Goal: Obtain resource: Download file/media

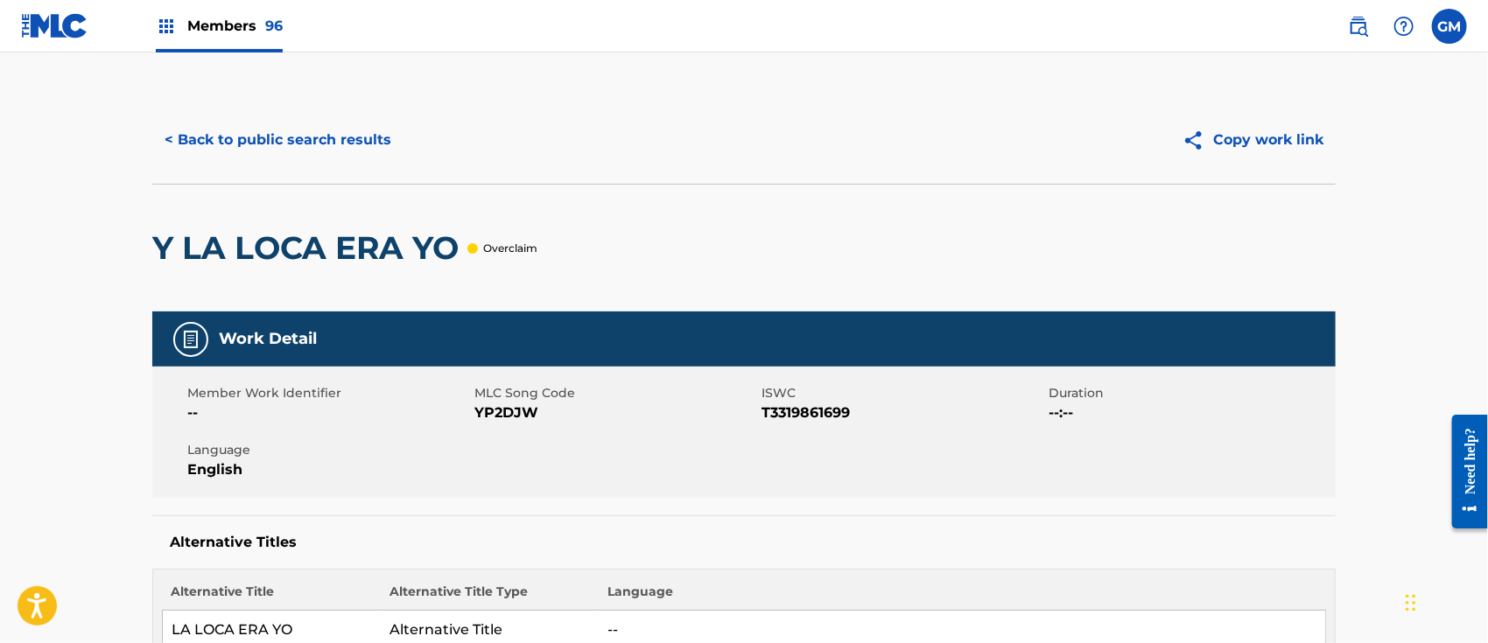
click at [316, 133] on button "< Back to public search results" at bounding box center [277, 140] width 251 height 44
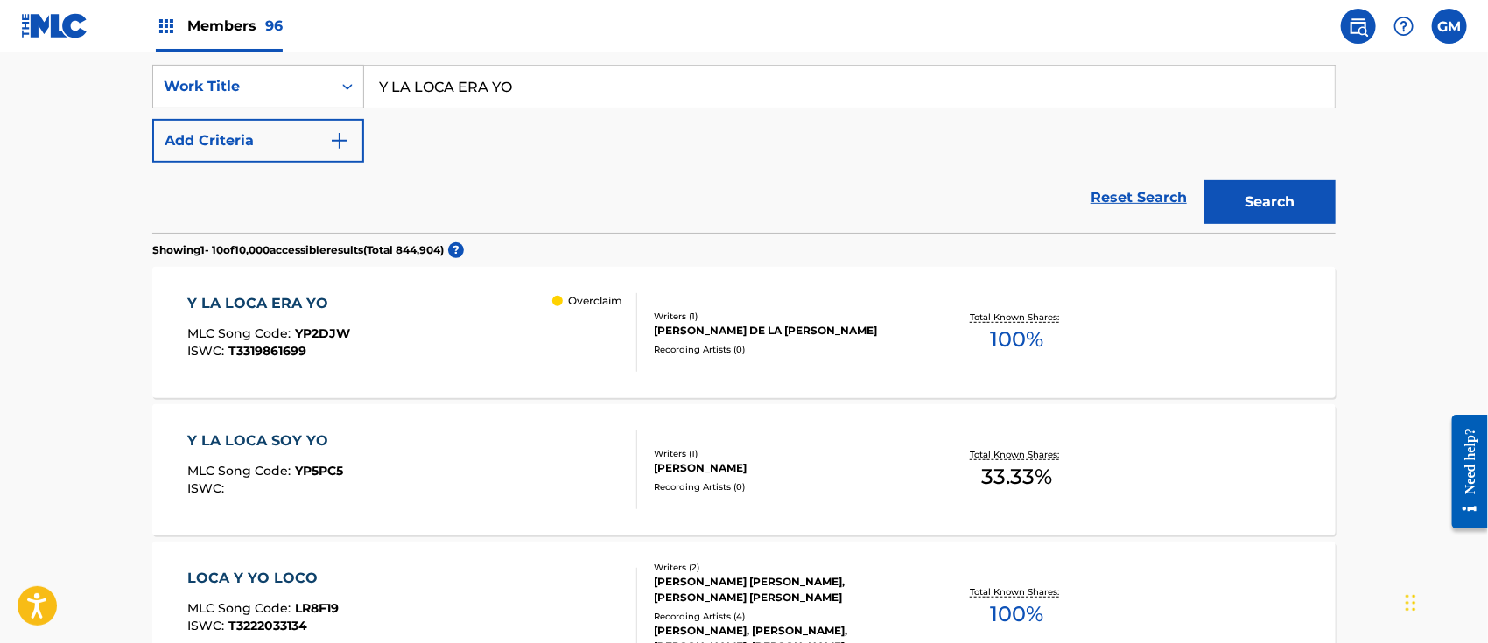
click at [266, 23] on span "96" at bounding box center [274, 26] width 18 height 17
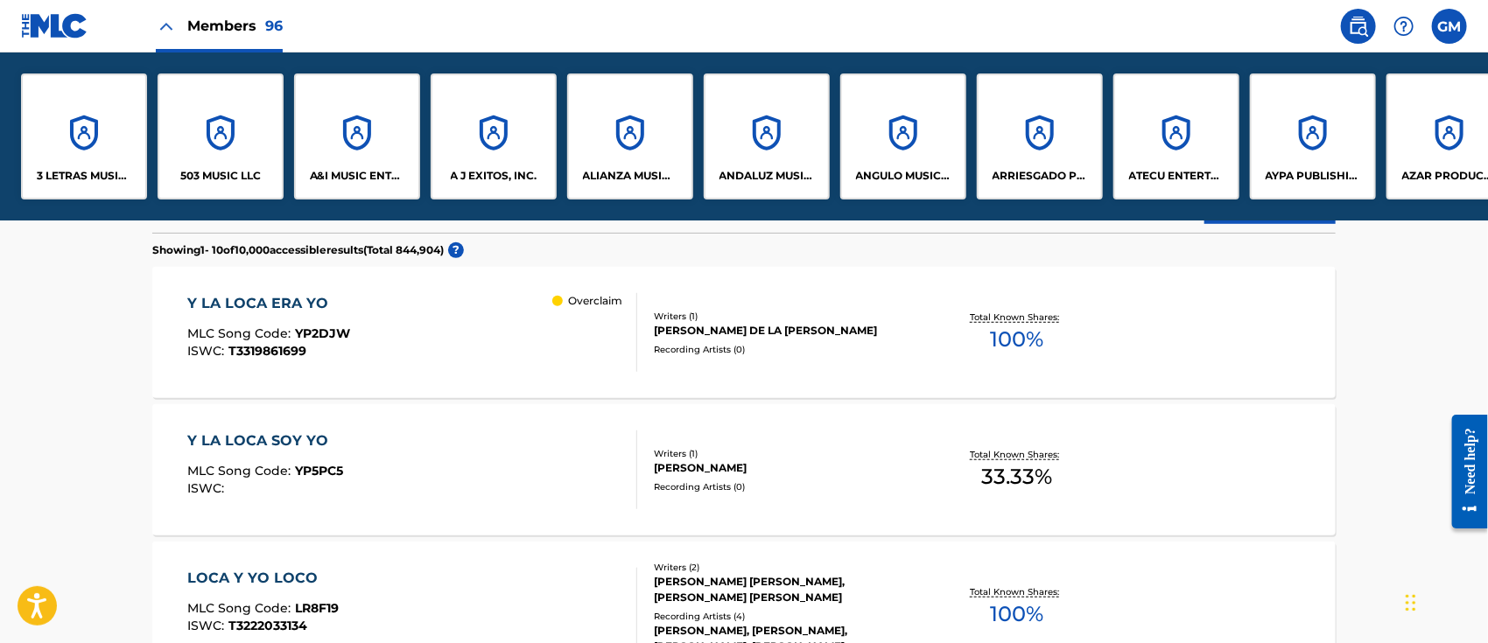
click at [357, 160] on div "A&I MUSIC ENTERTAINMENT, INC" at bounding box center [357, 137] width 126 height 126
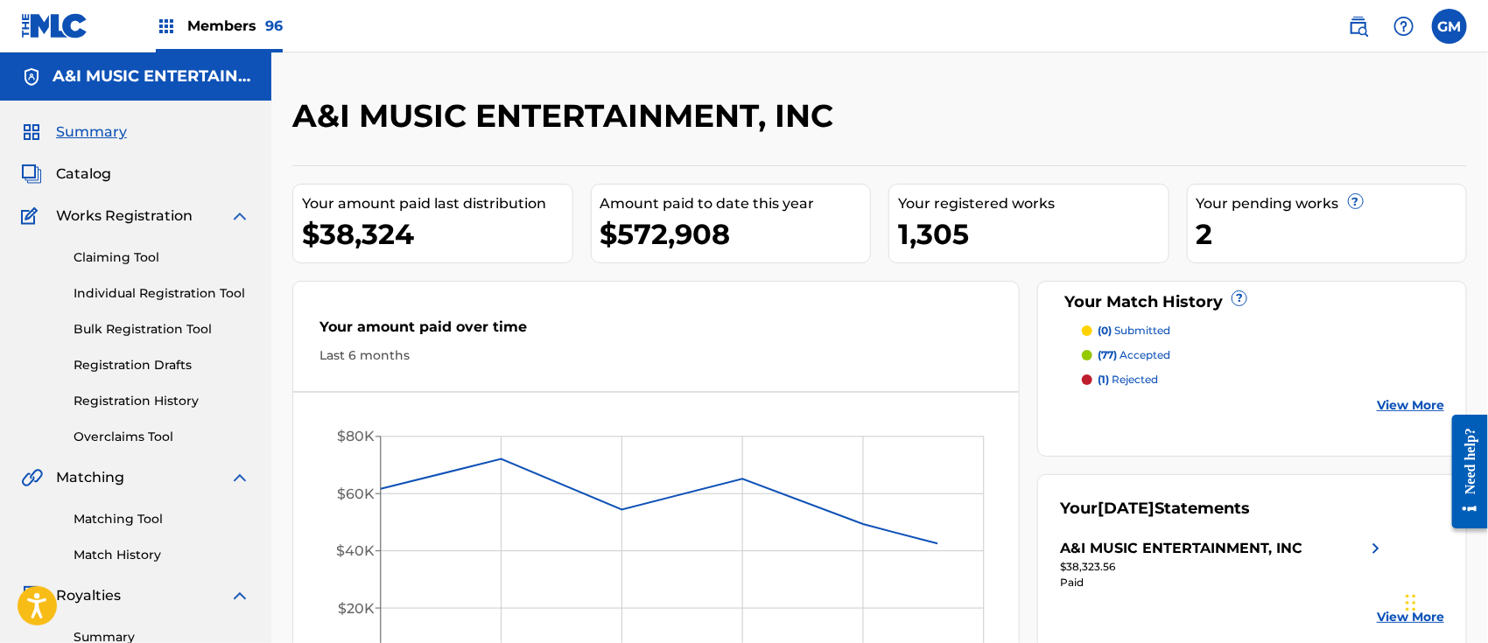
click at [85, 166] on span "Catalog" at bounding box center [83, 174] width 55 height 21
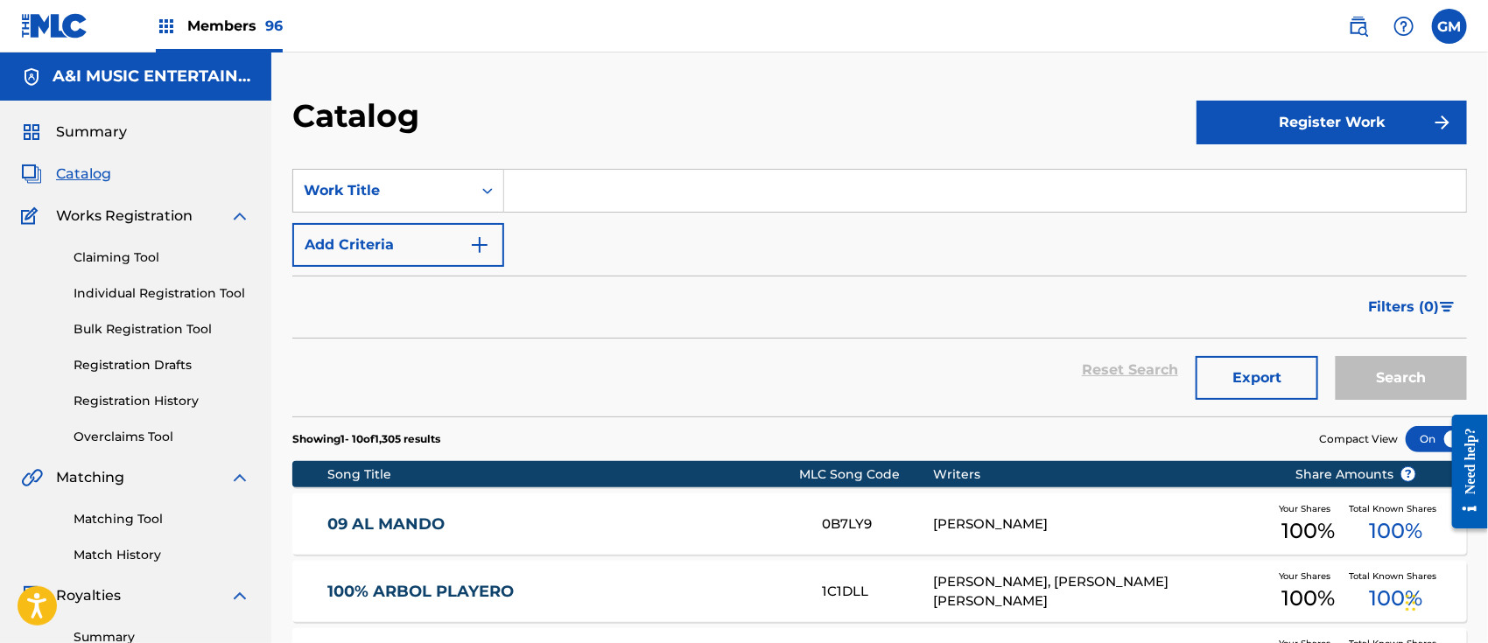
click at [576, 207] on input "Search Form" at bounding box center [985, 191] width 962 height 42
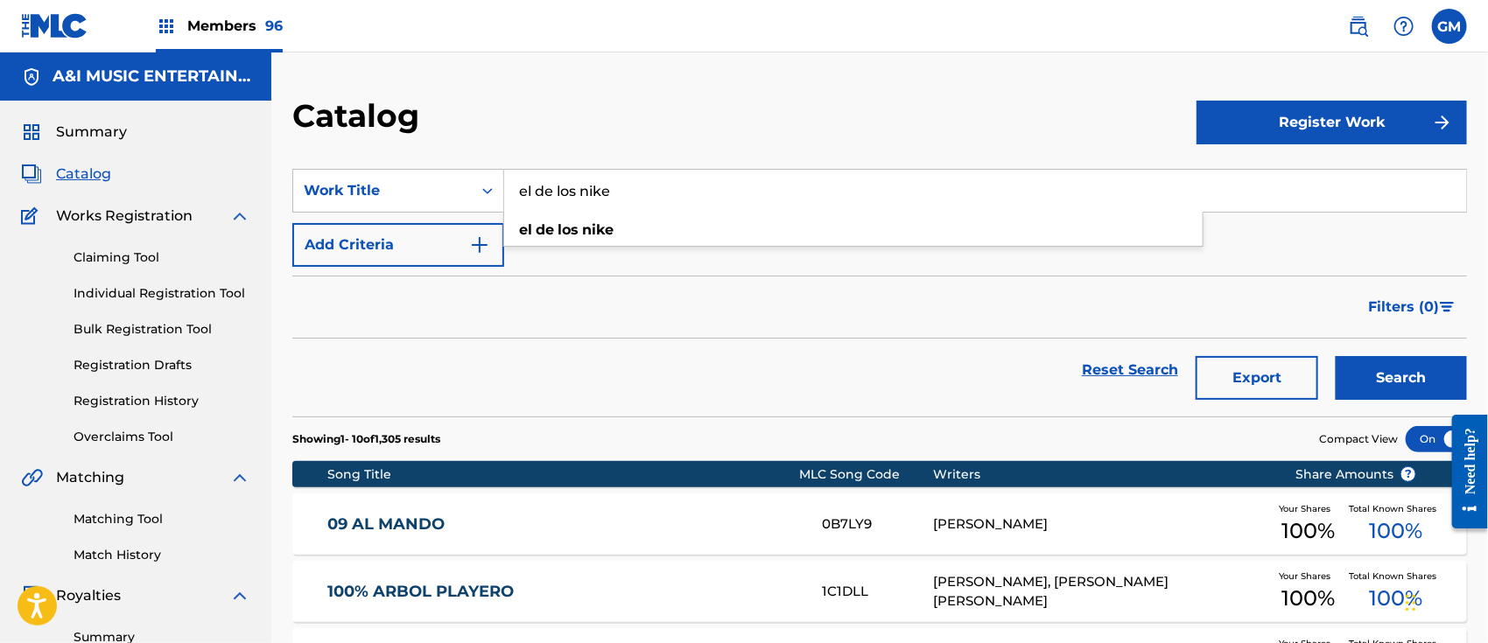
type input "el de los nike"
click at [1336, 356] on button "Search" at bounding box center [1401, 378] width 131 height 44
click at [612, 522] on link "EL DE LOS NIKE" at bounding box center [562, 525] width 471 height 20
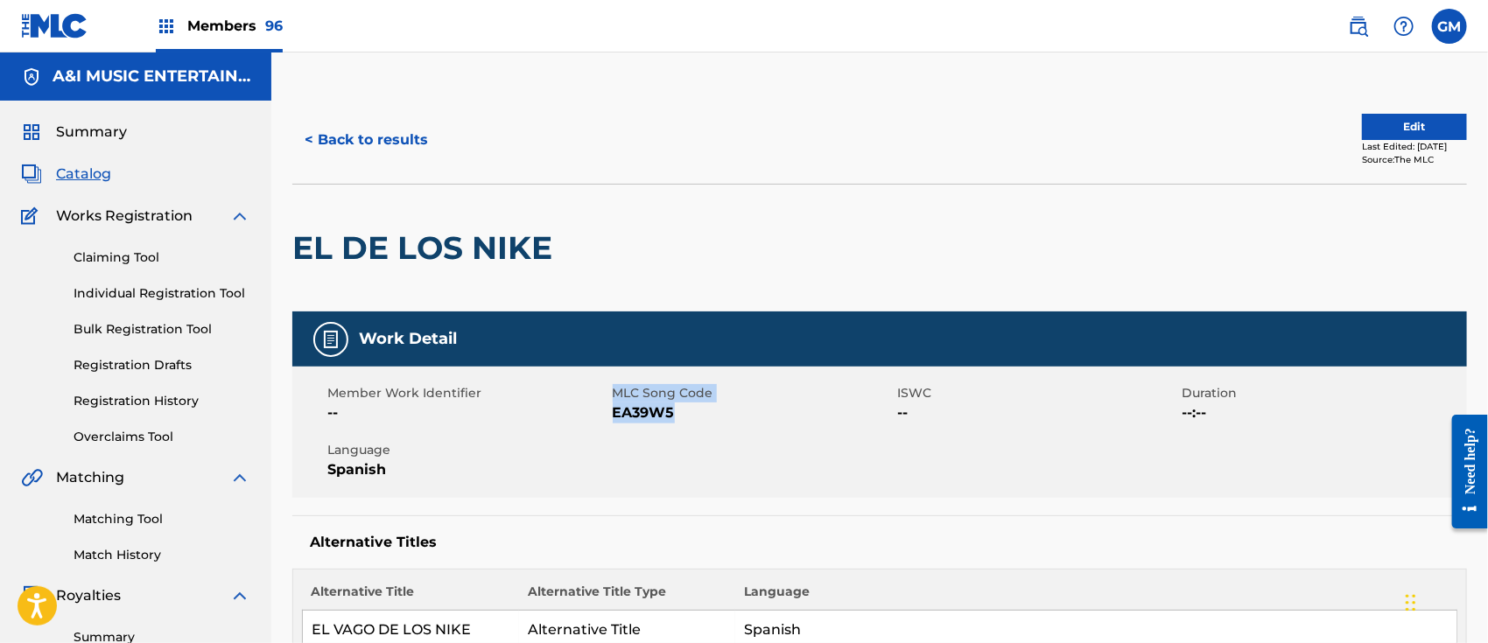
drag, startPoint x: 681, startPoint y: 417, endPoint x: 617, endPoint y: 402, distance: 65.6
click at [617, 403] on span "EA39W5" at bounding box center [753, 413] width 281 height 21
copy div "MLC Song Code EA39W5"
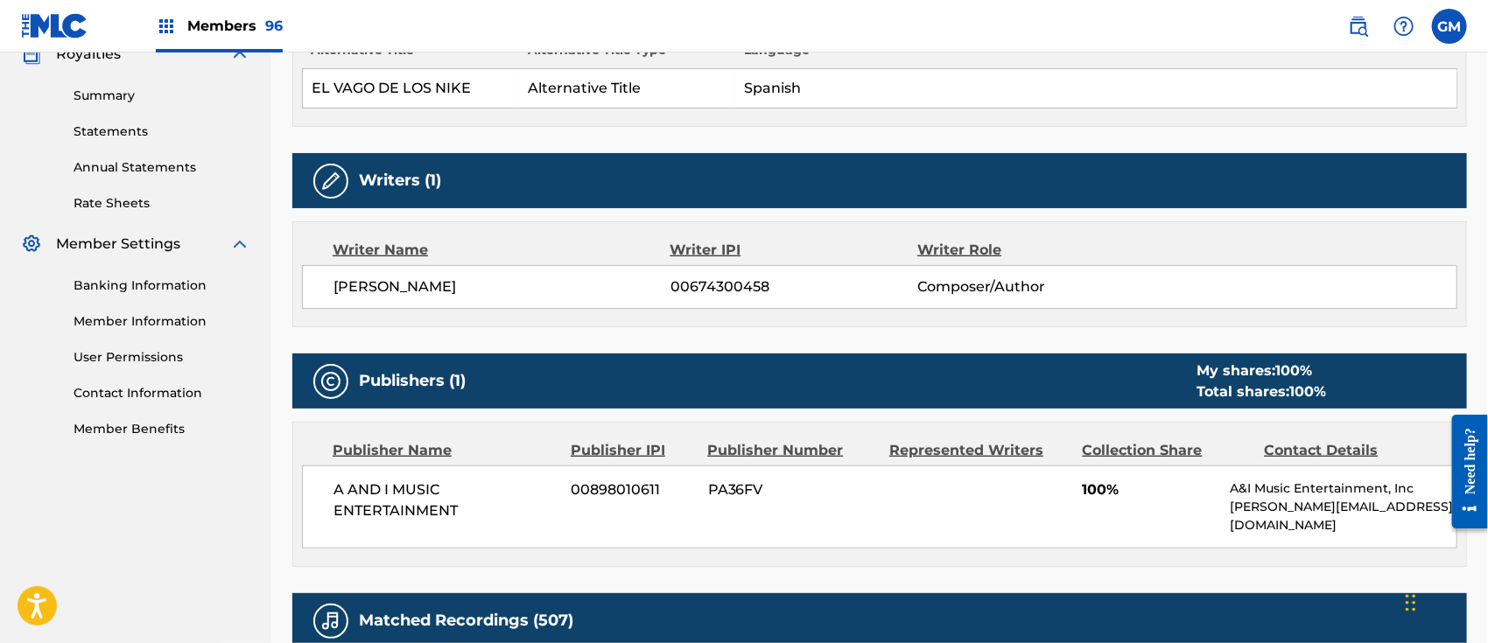
scroll to position [817, 0]
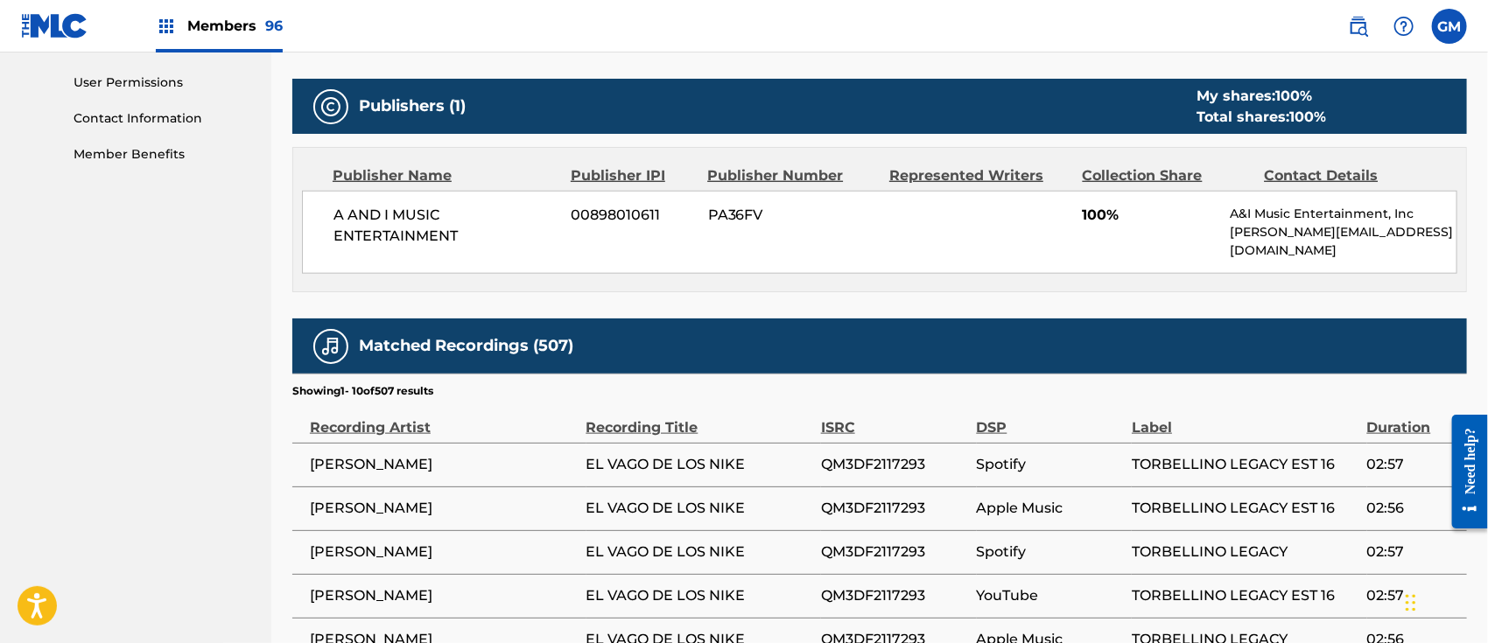
drag, startPoint x: 577, startPoint y: 445, endPoint x: 747, endPoint y: 438, distance: 170.8
click at [747, 443] on tr "[PERSON_NAME] EL [PERSON_NAME] DE LOS NIKE QM3DF2117293 Spotify TORBELLINO LEGA…" at bounding box center [879, 465] width 1175 height 44
copy tr "EL VAGO DE LOS NIKE"
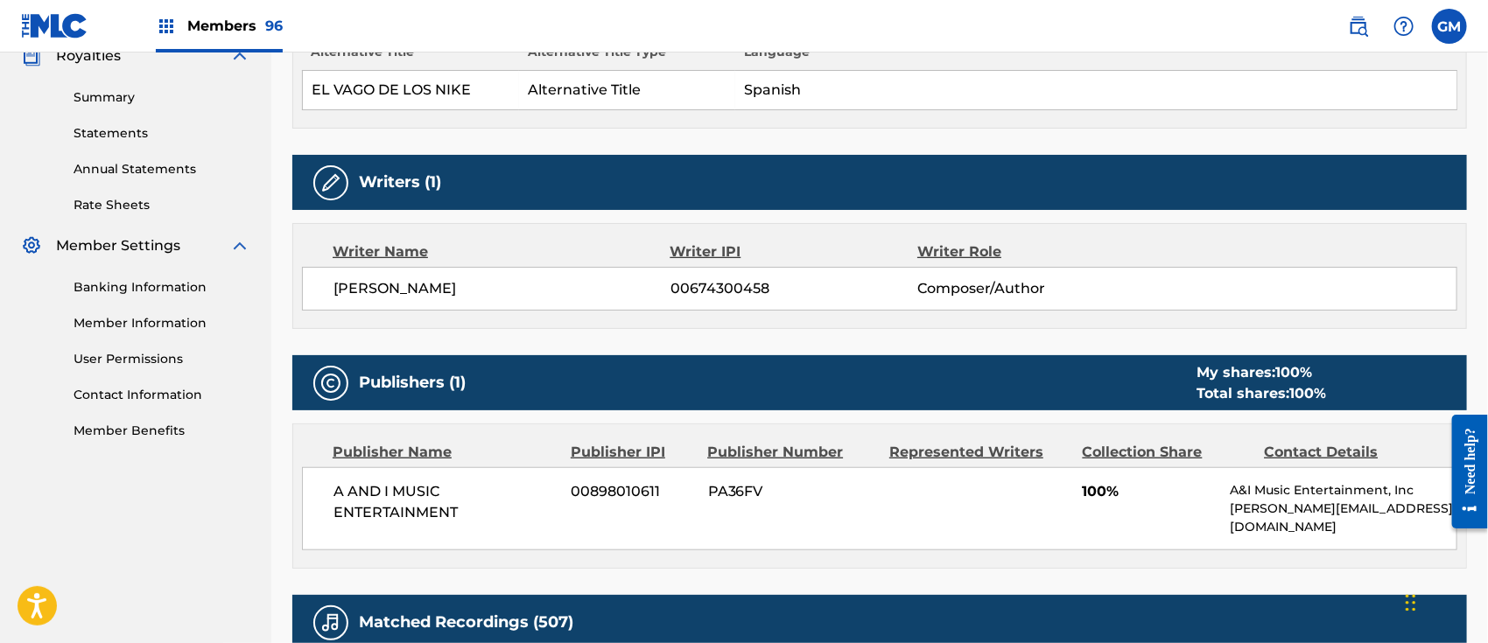
scroll to position [544, 0]
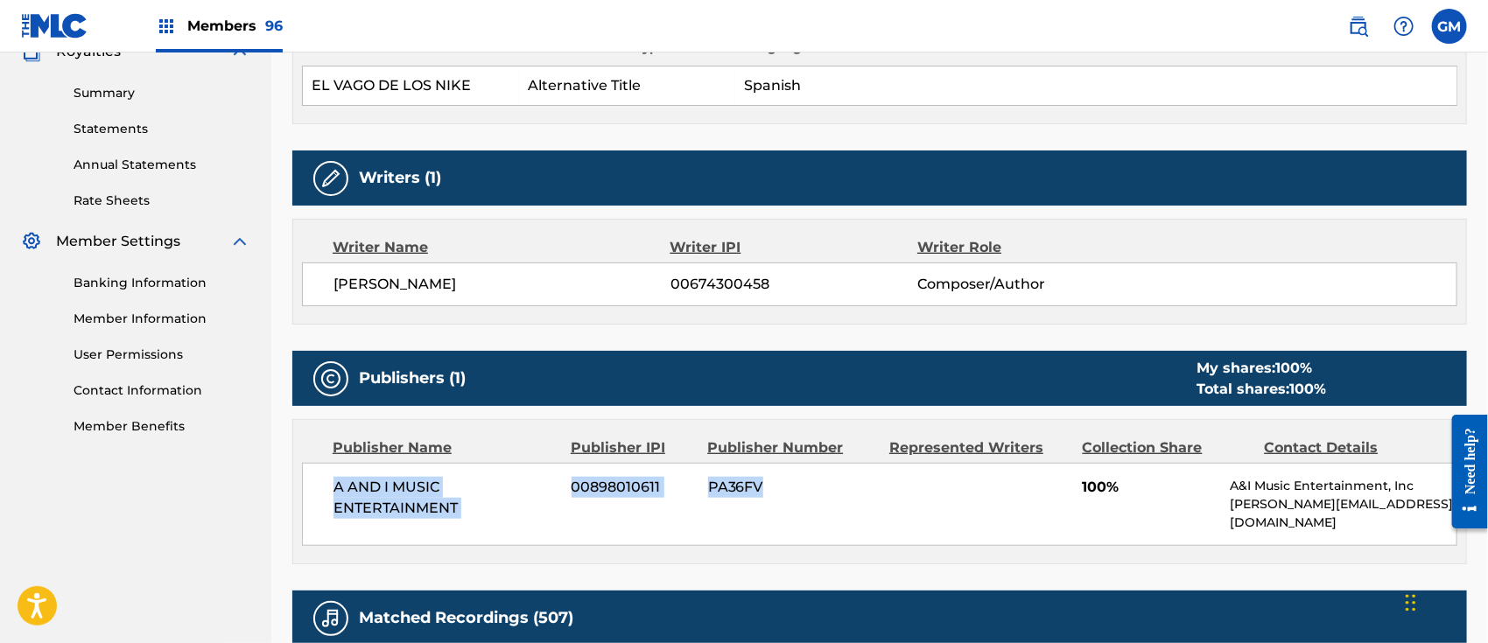
drag, startPoint x: 335, startPoint y: 485, endPoint x: 775, endPoint y: 494, distance: 439.5
click at [775, 494] on div "A AND I MUSIC ENTERTAINMENT 00898010611 PA36FV 100% A&I Music Entertainment, In…" at bounding box center [879, 504] width 1155 height 83
copy div "A AND I MUSIC ENTERTAINMENT 00898010611 PA36FV"
click at [822, 200] on div "Writers (1)" at bounding box center [879, 178] width 1175 height 55
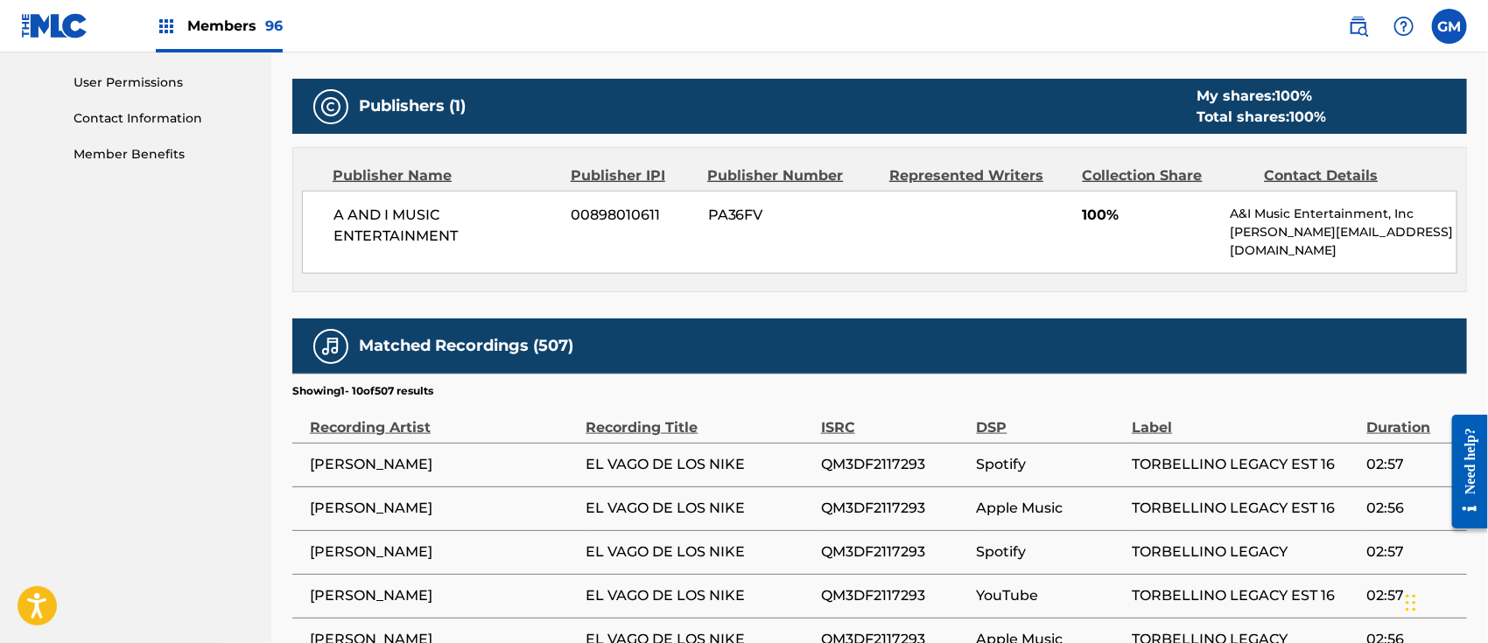
drag, startPoint x: 585, startPoint y: 450, endPoint x: 748, endPoint y: 441, distance: 163.9
click at [748, 443] on tr "[PERSON_NAME] EL [PERSON_NAME] DE LOS NIKE QM3DF2117293 Spotify TORBELLINO LEGA…" at bounding box center [879, 465] width 1175 height 44
copy tr "EL VAGO DE LOS NIKE"
click at [777, 374] on section "Showing 1 - 10 of 507 results" at bounding box center [879, 386] width 1175 height 25
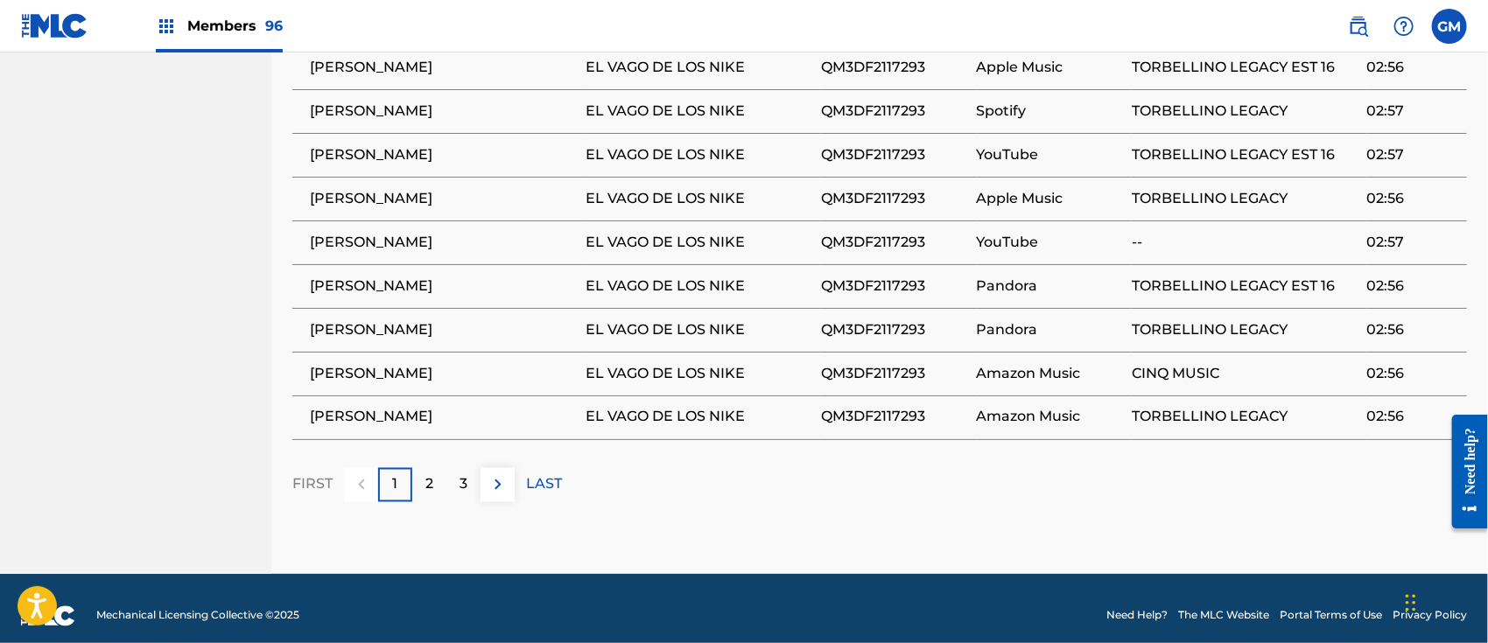
click at [231, 18] on span "Members 96" at bounding box center [234, 26] width 95 height 20
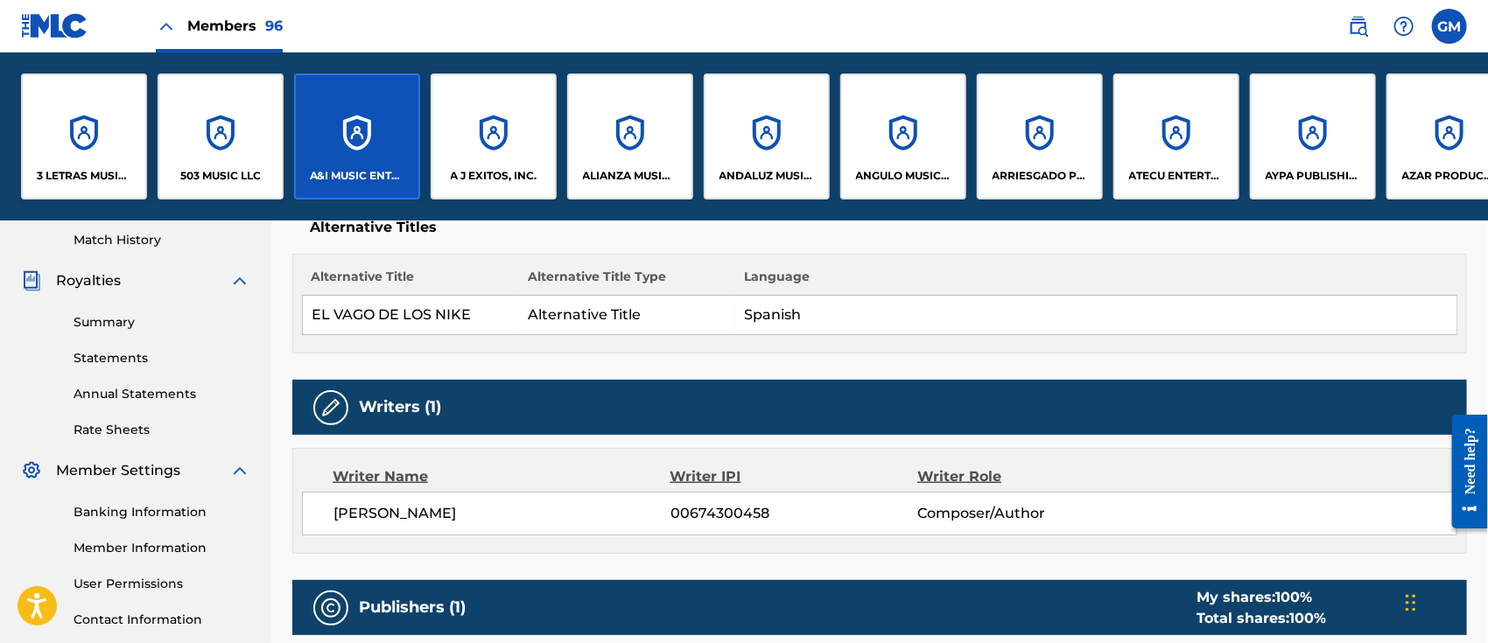
scroll to position [0, 0]
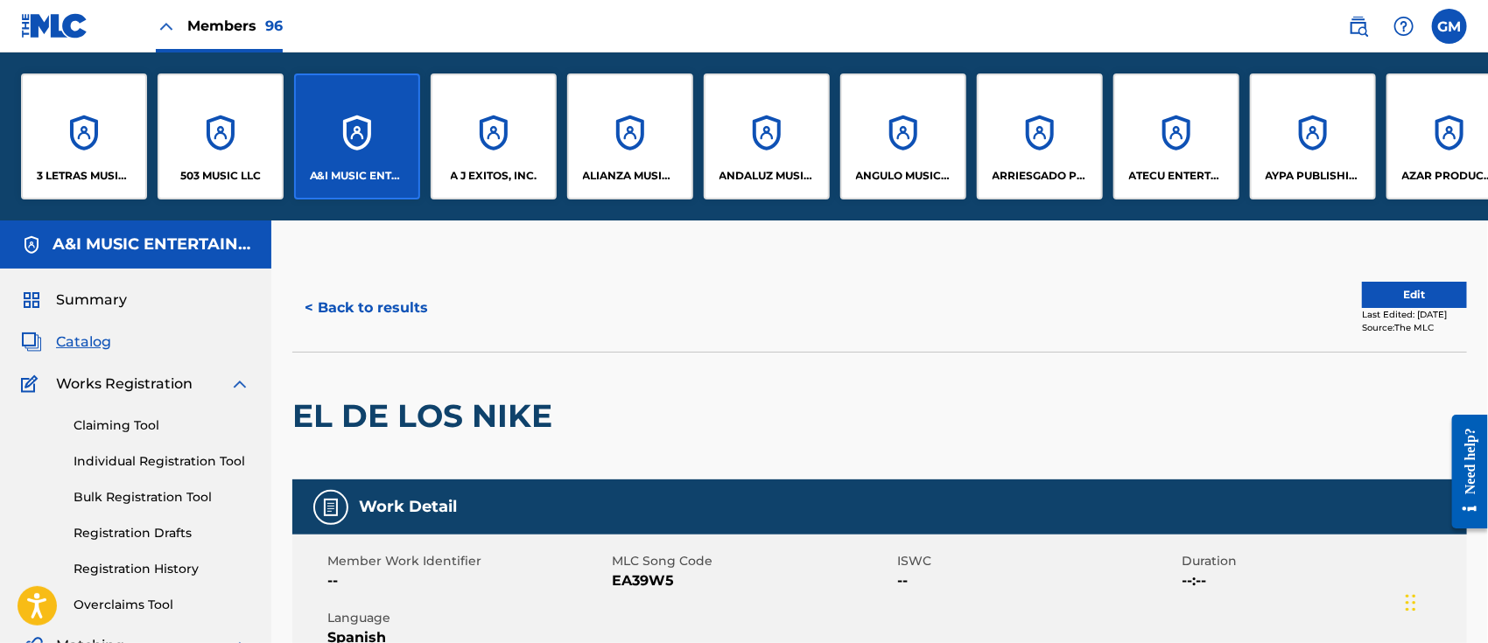
click at [363, 305] on button "< Back to results" at bounding box center [366, 308] width 148 height 44
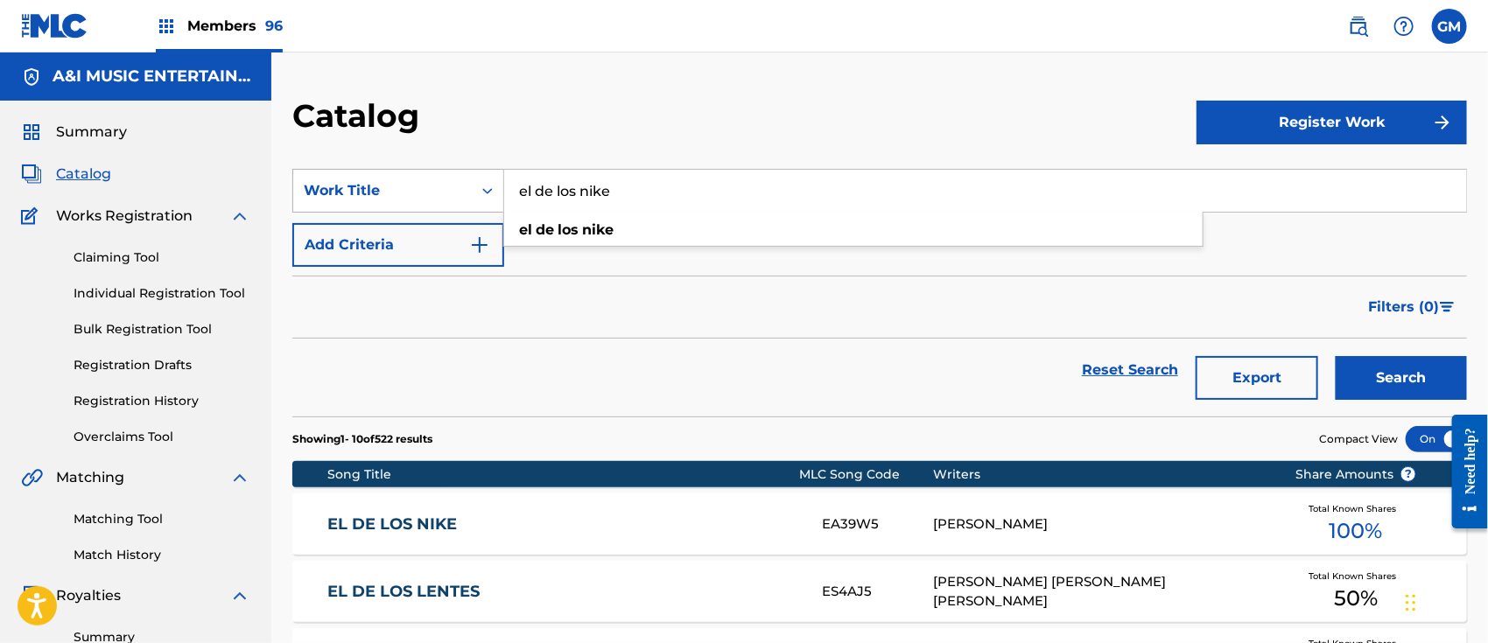
drag, startPoint x: 665, startPoint y: 191, endPoint x: 473, endPoint y: 172, distance: 192.6
click at [473, 172] on div "SearchWithCriteria2afa7570-5a6a-4b1f-b0c2-326f34d74011 Work Title el de los nik…" at bounding box center [879, 191] width 1175 height 44
type input "amor extinto"
click at [1336, 356] on button "Search" at bounding box center [1401, 378] width 131 height 44
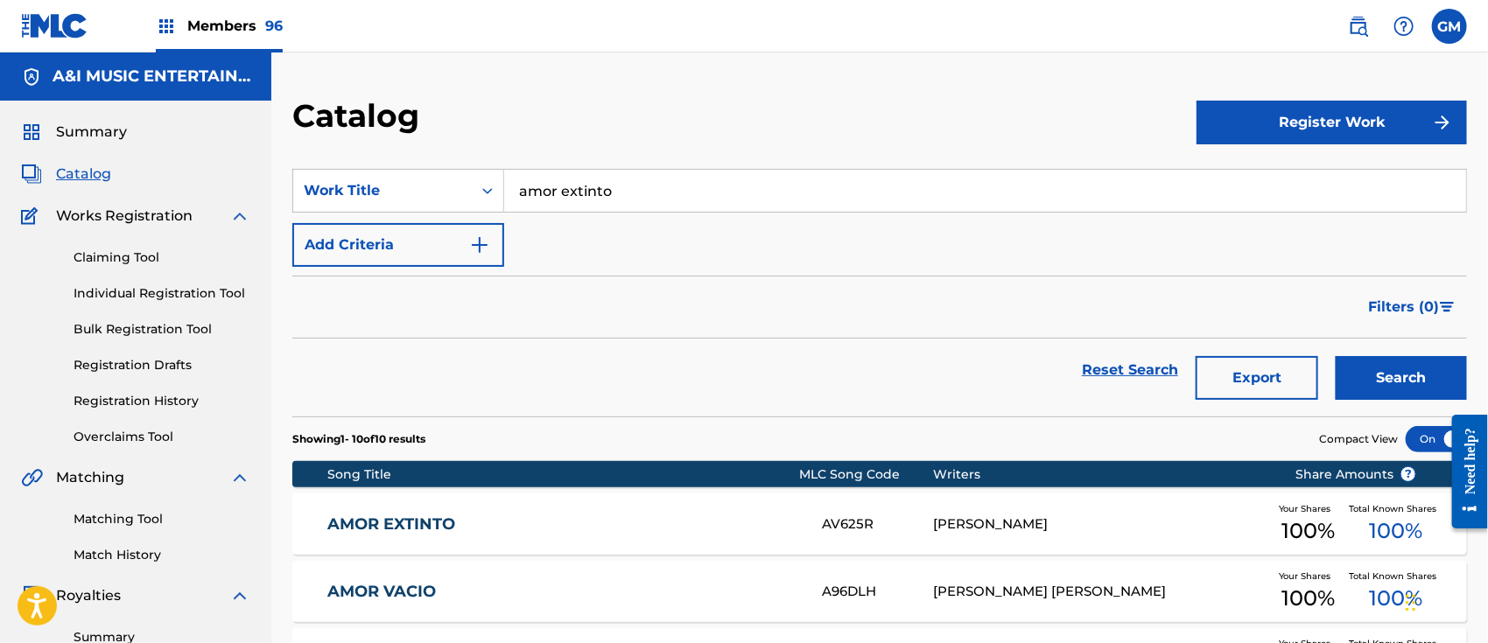
scroll to position [272, 0]
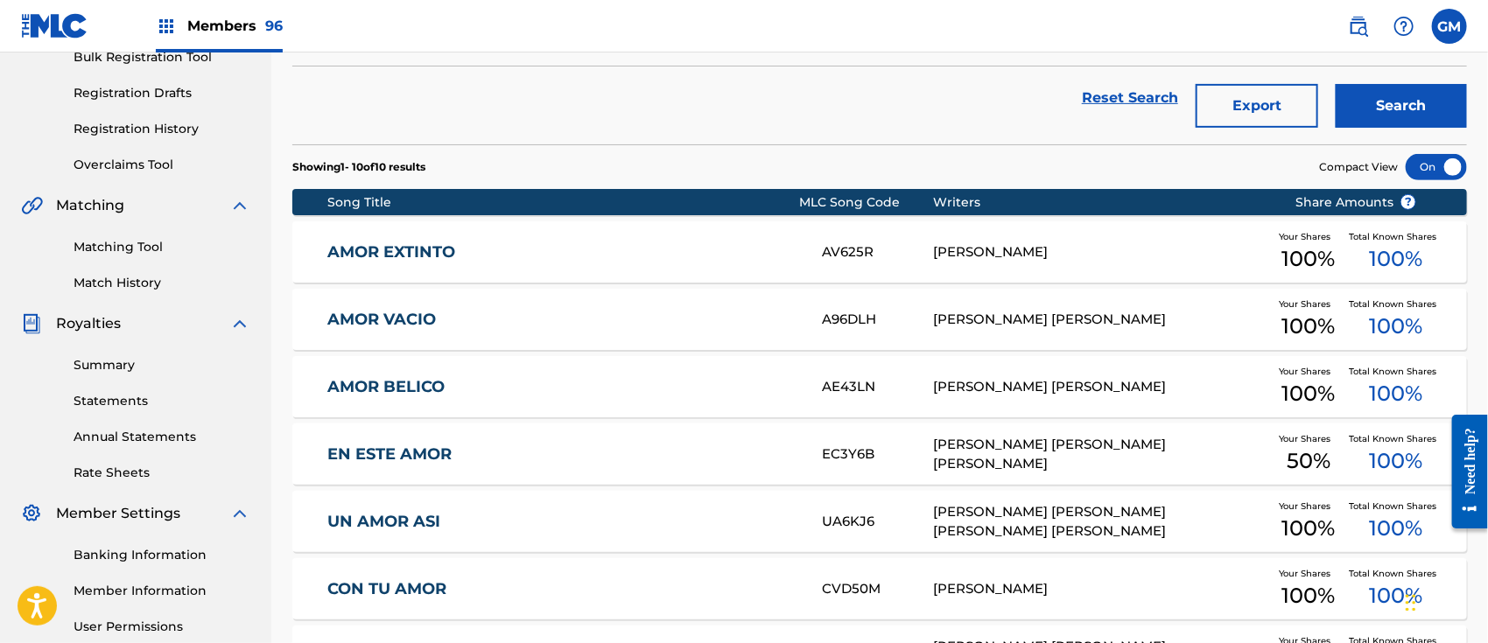
click at [473, 256] on link "AMOR EXTINTO" at bounding box center [562, 252] width 471 height 20
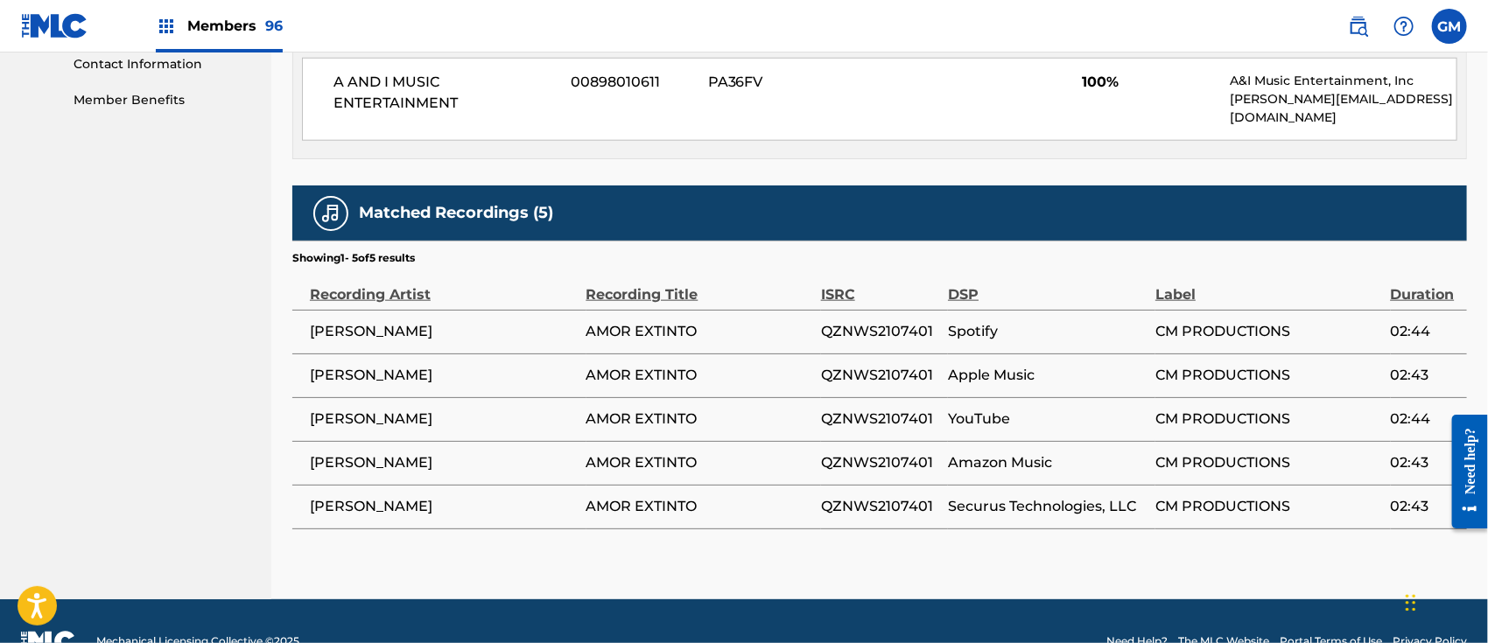
scroll to position [896, 0]
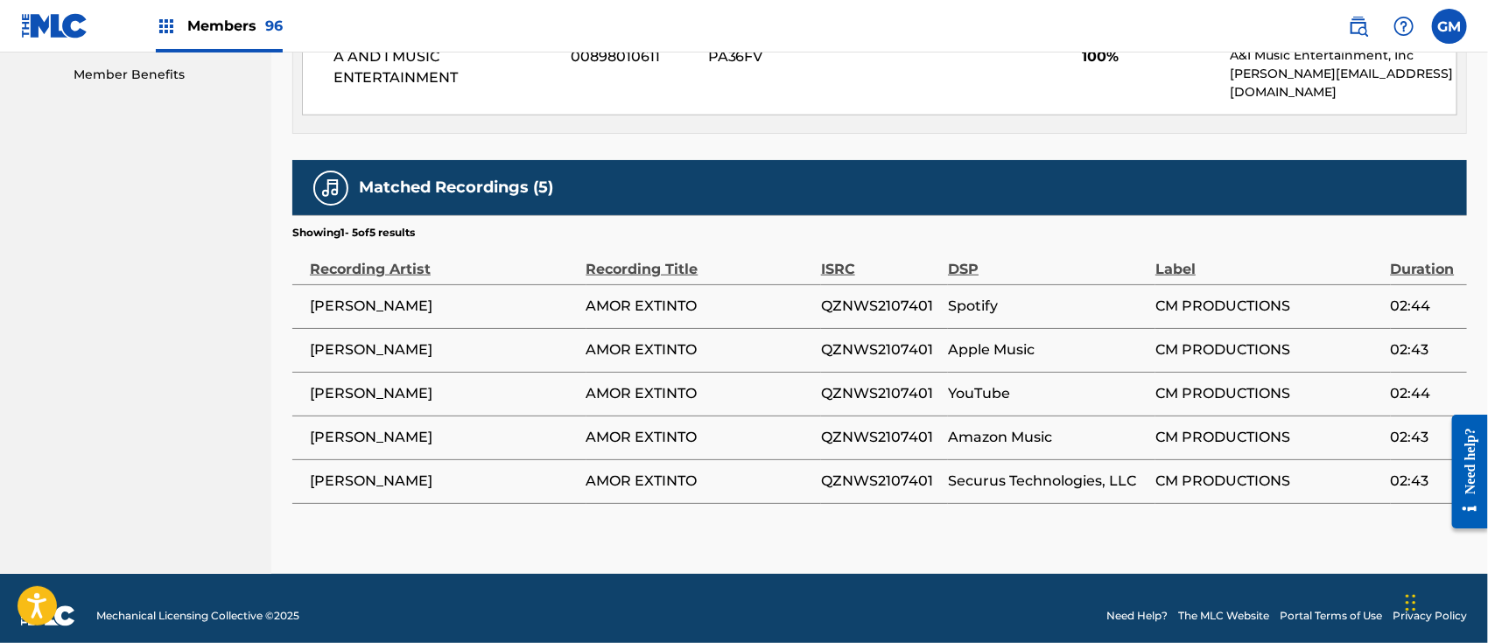
click at [1357, 18] on img at bounding box center [1358, 26] width 21 height 21
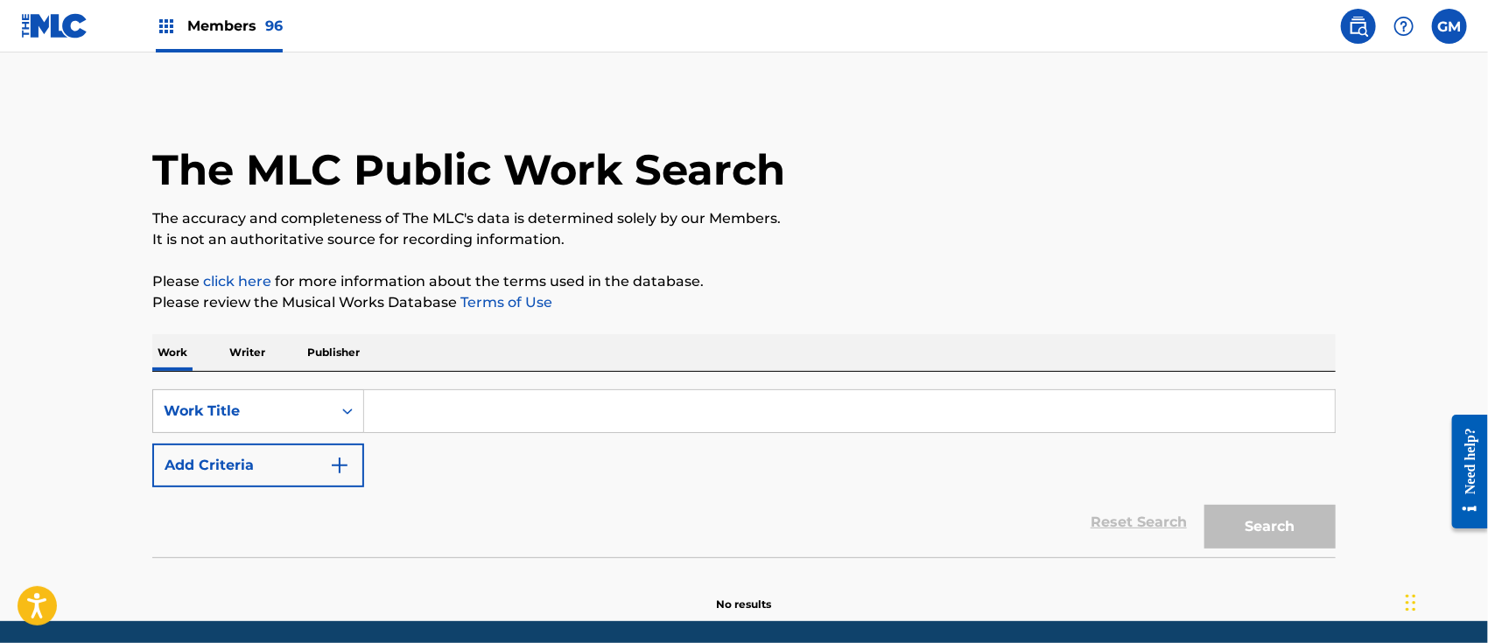
click at [433, 392] on input "Search Form" at bounding box center [849, 411] width 971 height 42
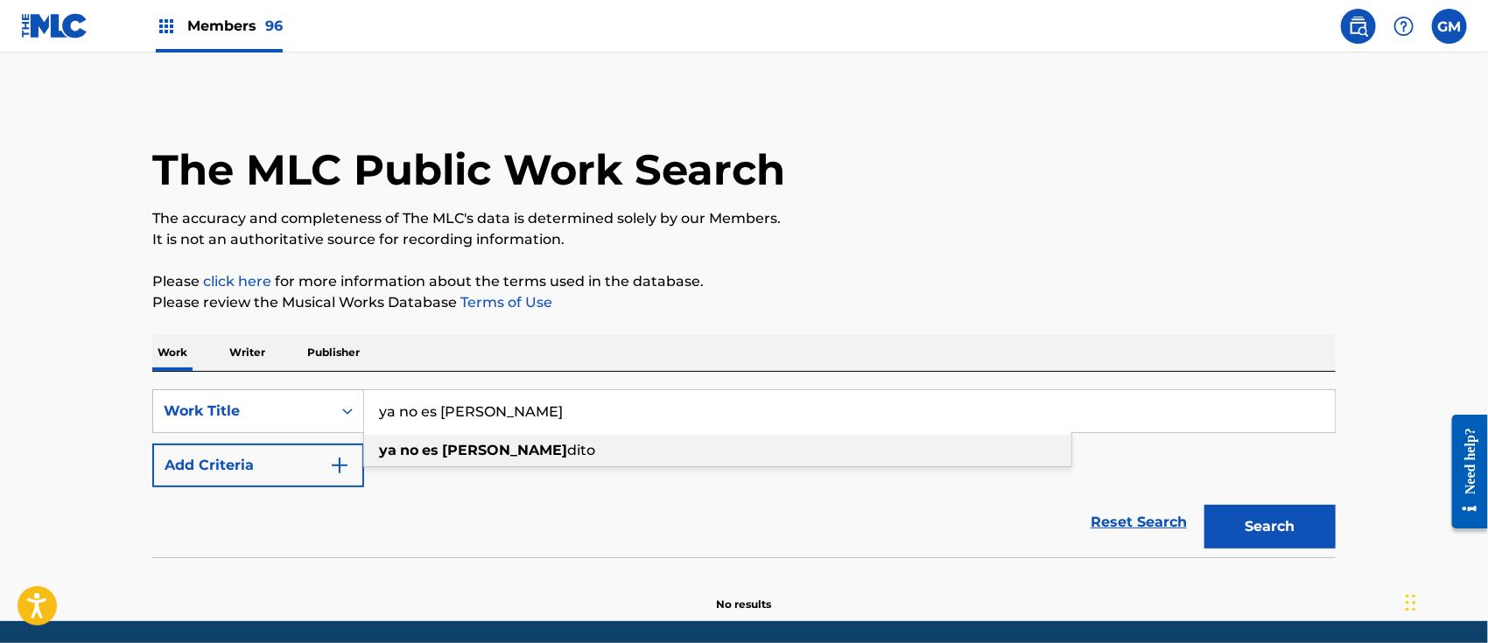
click at [451, 443] on strong "[PERSON_NAME]" at bounding box center [504, 450] width 125 height 17
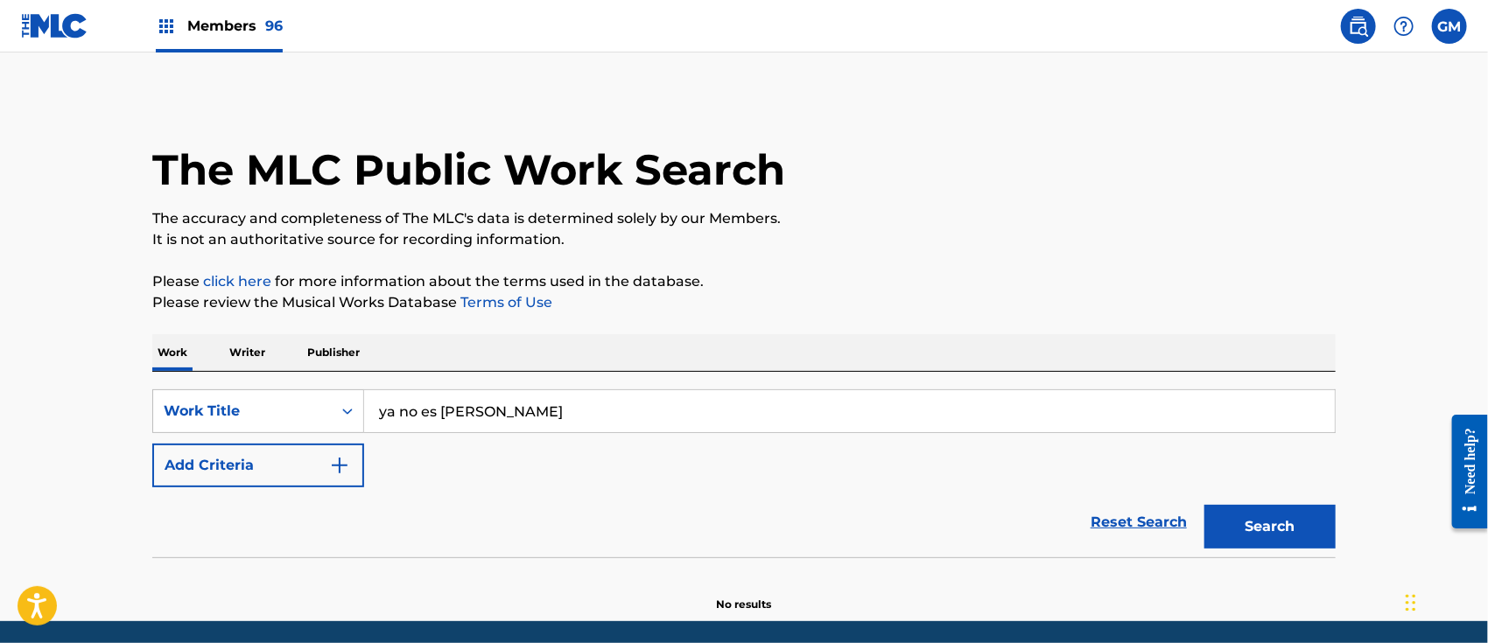
type input "ya no es alfredito"
click at [895, 396] on input "ya no es alfredito" at bounding box center [849, 411] width 971 height 42
click at [1204, 505] on button "Search" at bounding box center [1269, 527] width 131 height 44
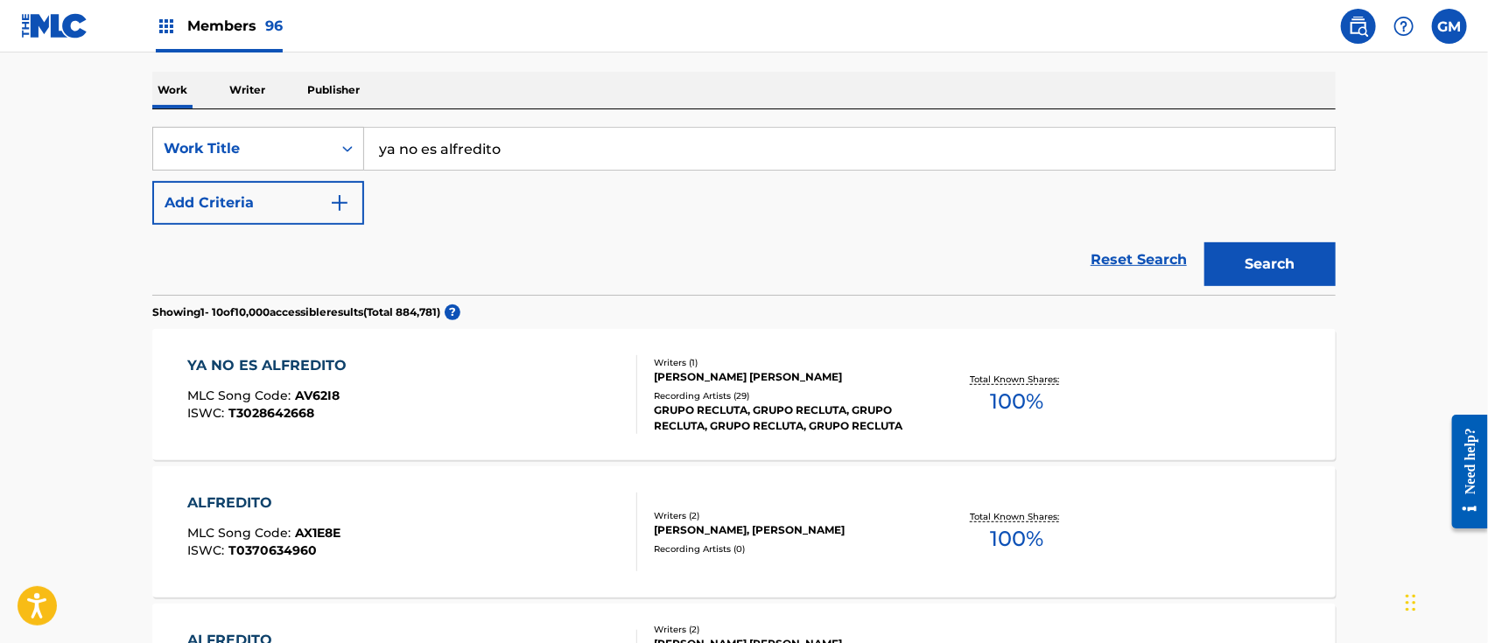
scroll to position [272, 0]
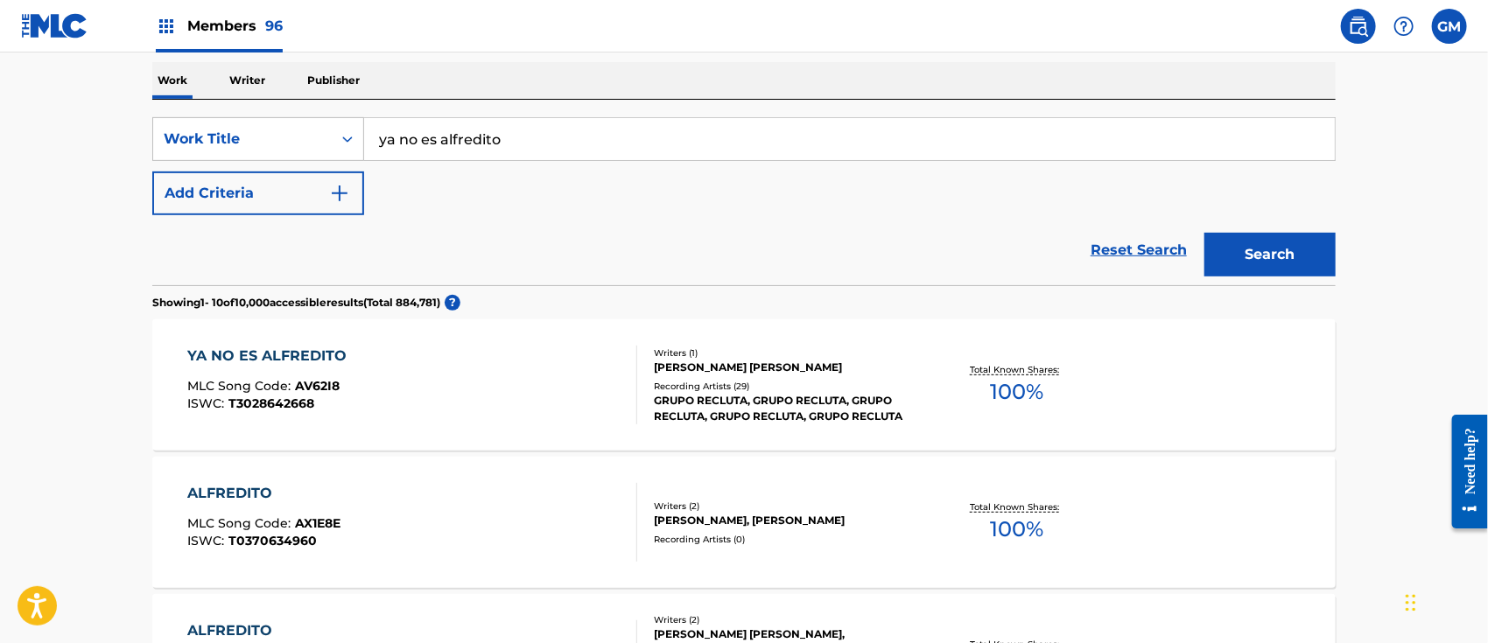
click at [757, 419] on div "GRUPO RECLUTA, GRUPO RECLUTA, GRUPO RECLUTA, GRUPO RECLUTA, GRUPO RECLUTA" at bounding box center [786, 409] width 264 height 32
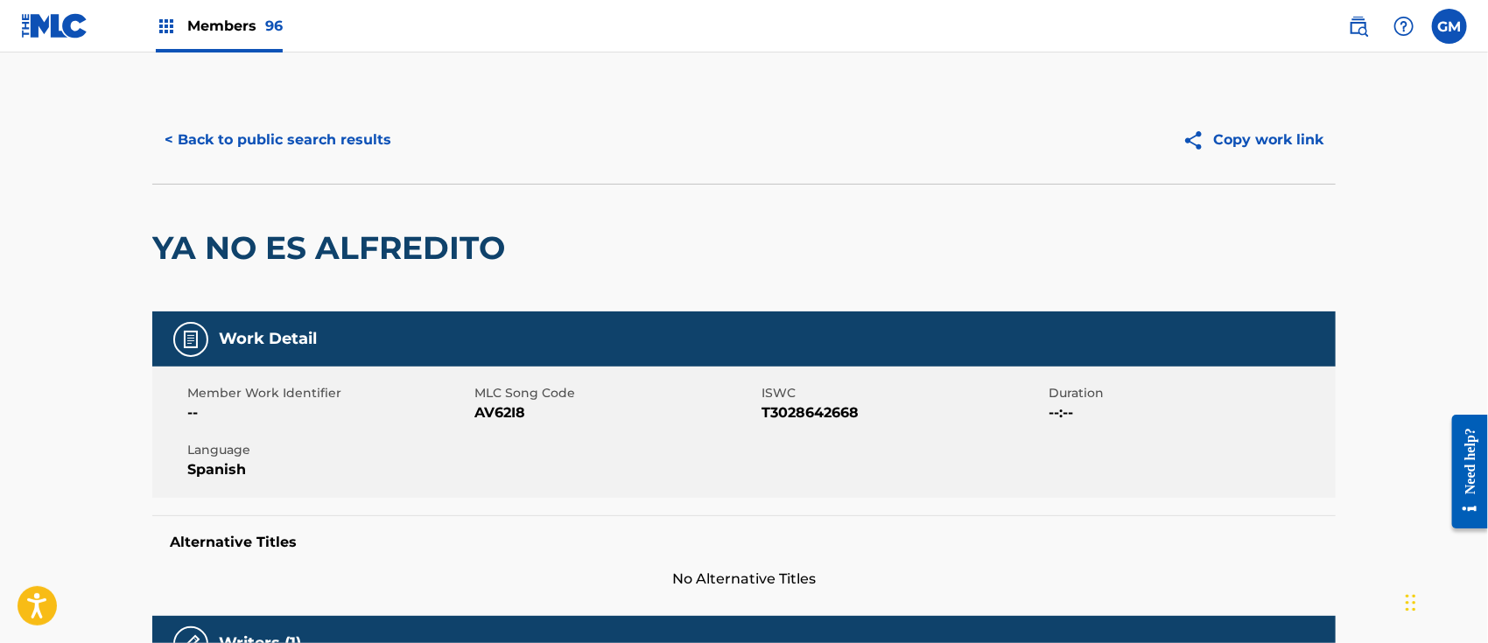
click at [273, 134] on button "< Back to public search results" at bounding box center [277, 140] width 251 height 44
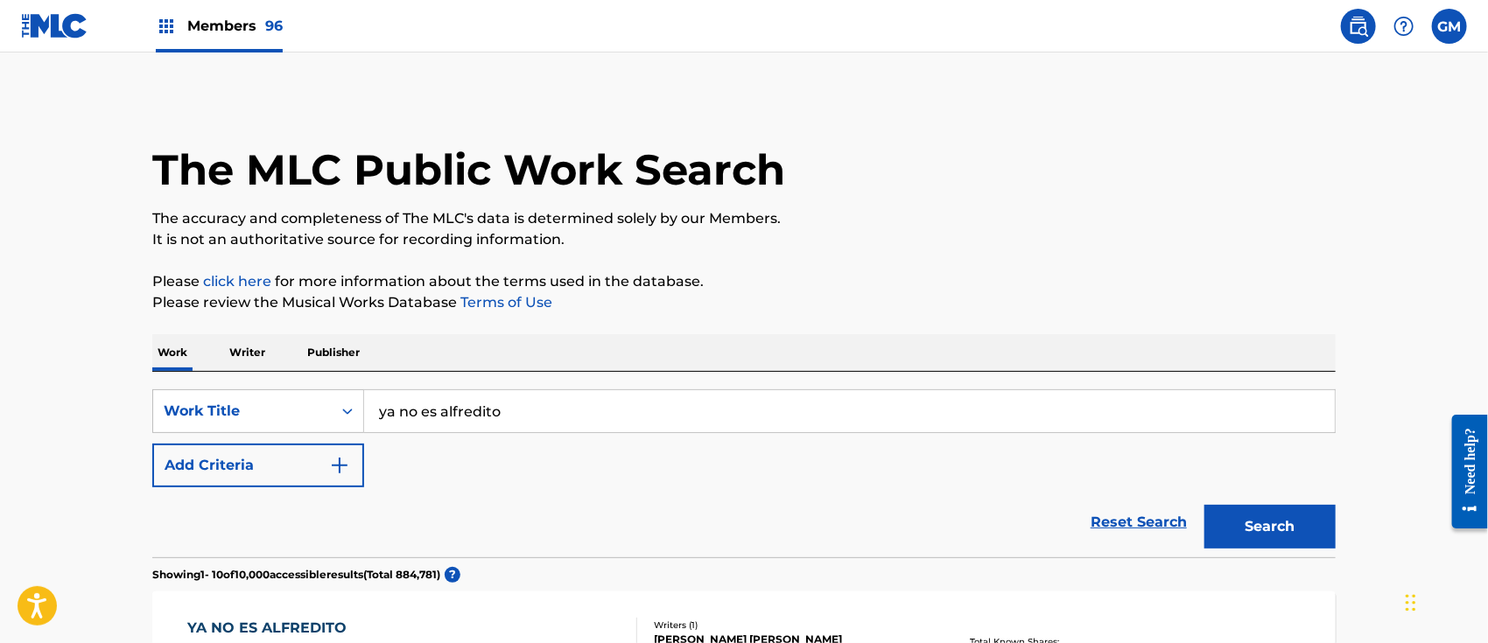
click at [242, 18] on span "Members 96" at bounding box center [234, 26] width 95 height 20
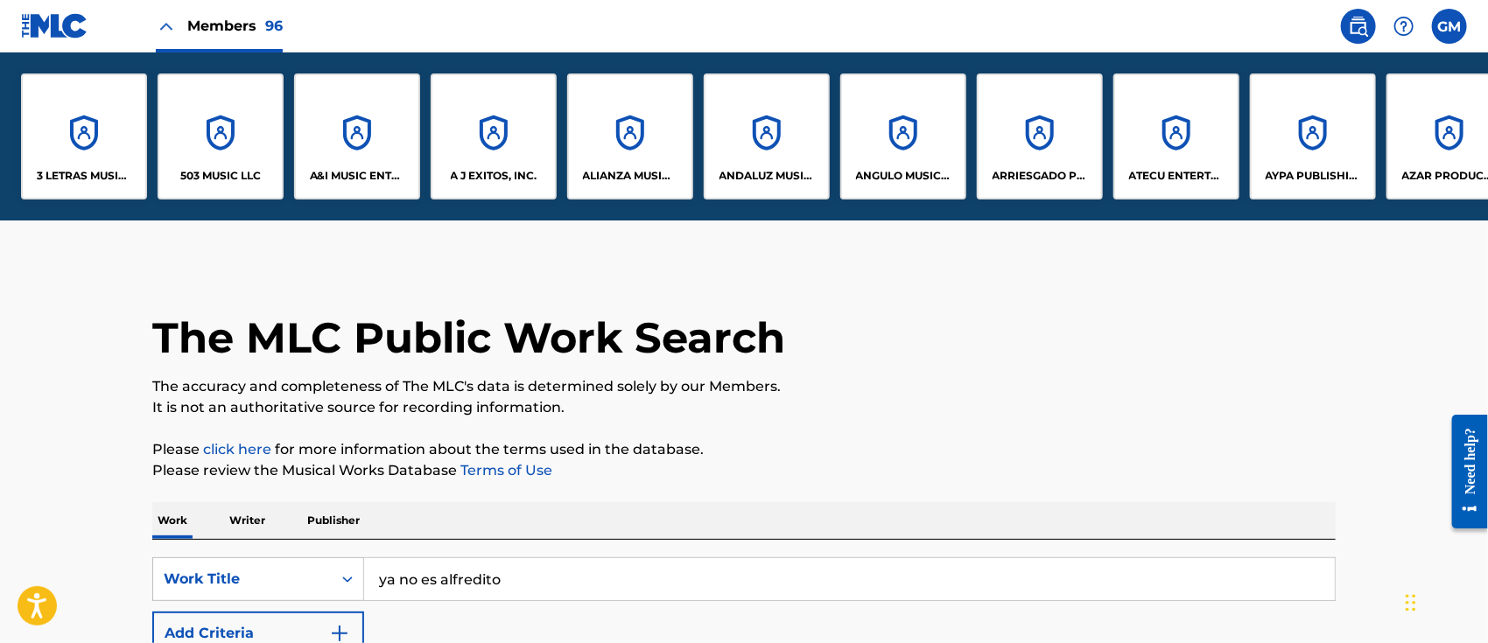
click at [326, 157] on div "A&I MUSIC ENTERTAINMENT, INC" at bounding box center [357, 137] width 126 height 126
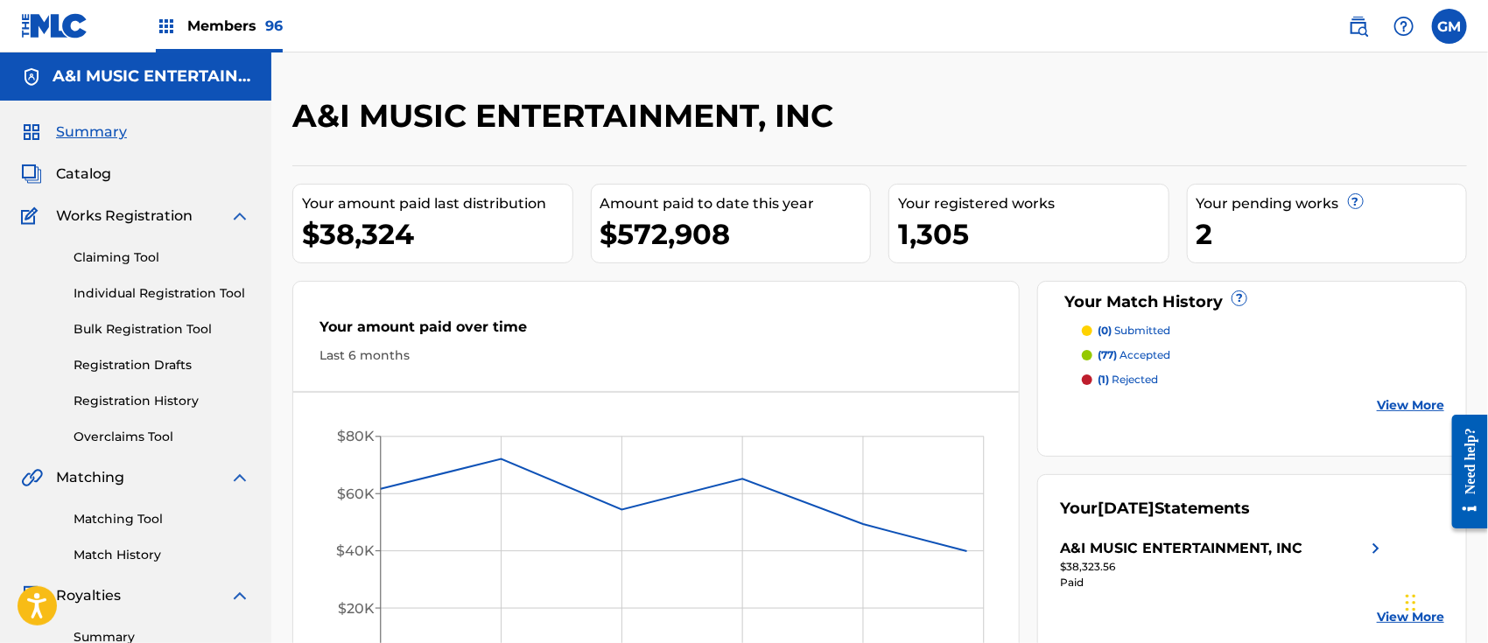
click at [84, 169] on span "Catalog" at bounding box center [83, 174] width 55 height 21
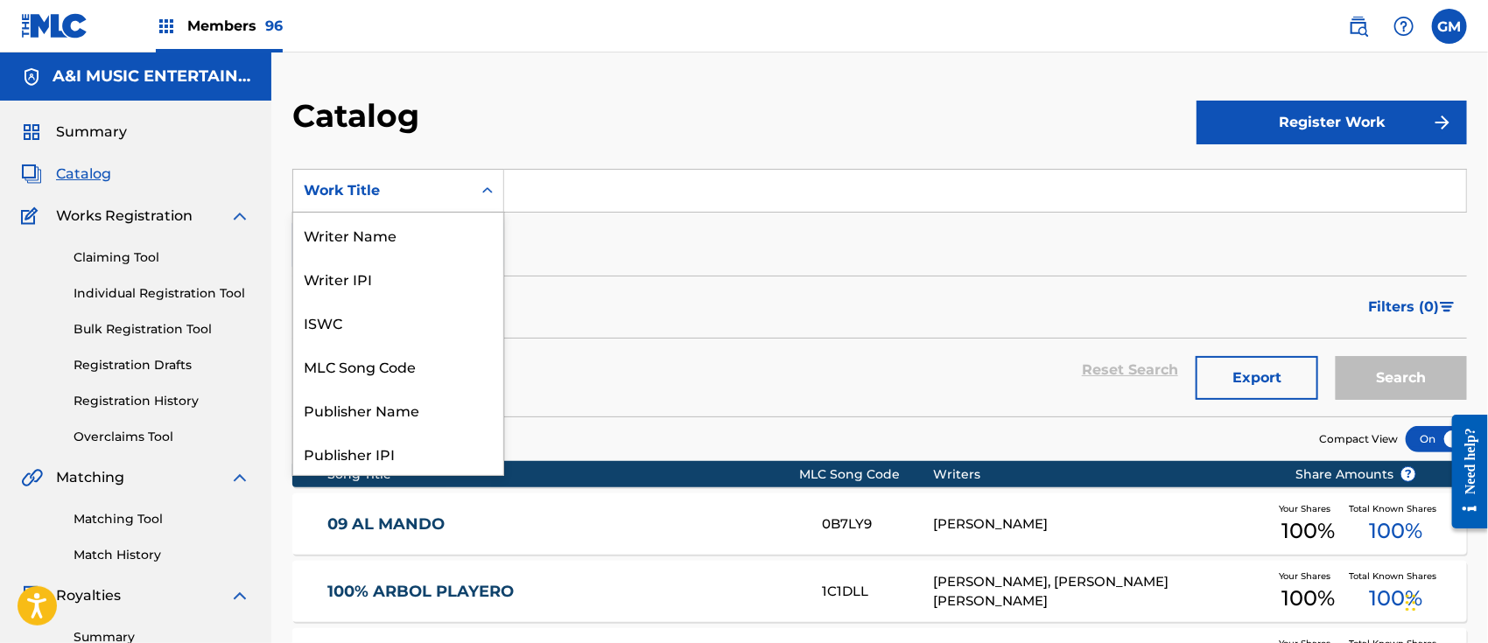
click at [490, 186] on icon "Search Form" at bounding box center [488, 191] width 18 height 18
click at [399, 235] on div "Writer Name" at bounding box center [398, 235] width 210 height 44
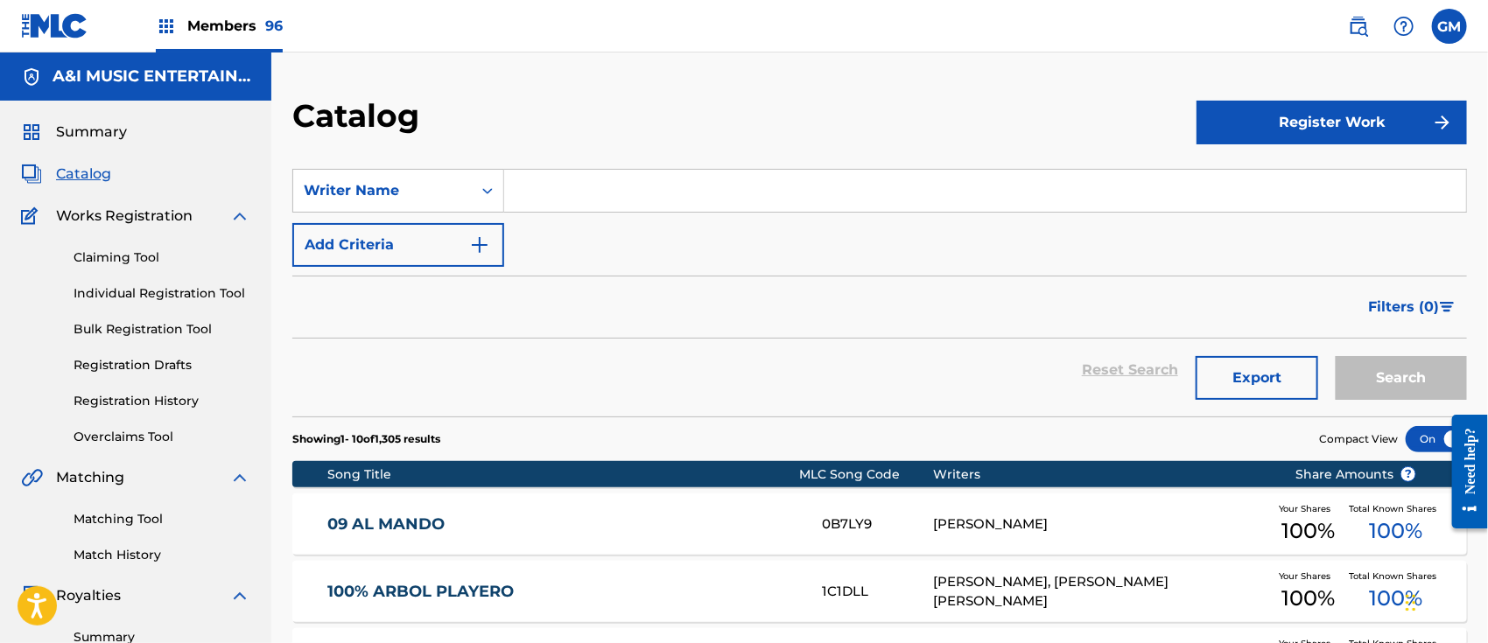
click at [562, 193] on input "Search Form" at bounding box center [985, 191] width 962 height 42
type input "[PERSON_NAME]"
click at [1336, 356] on button "Search" at bounding box center [1401, 378] width 131 height 44
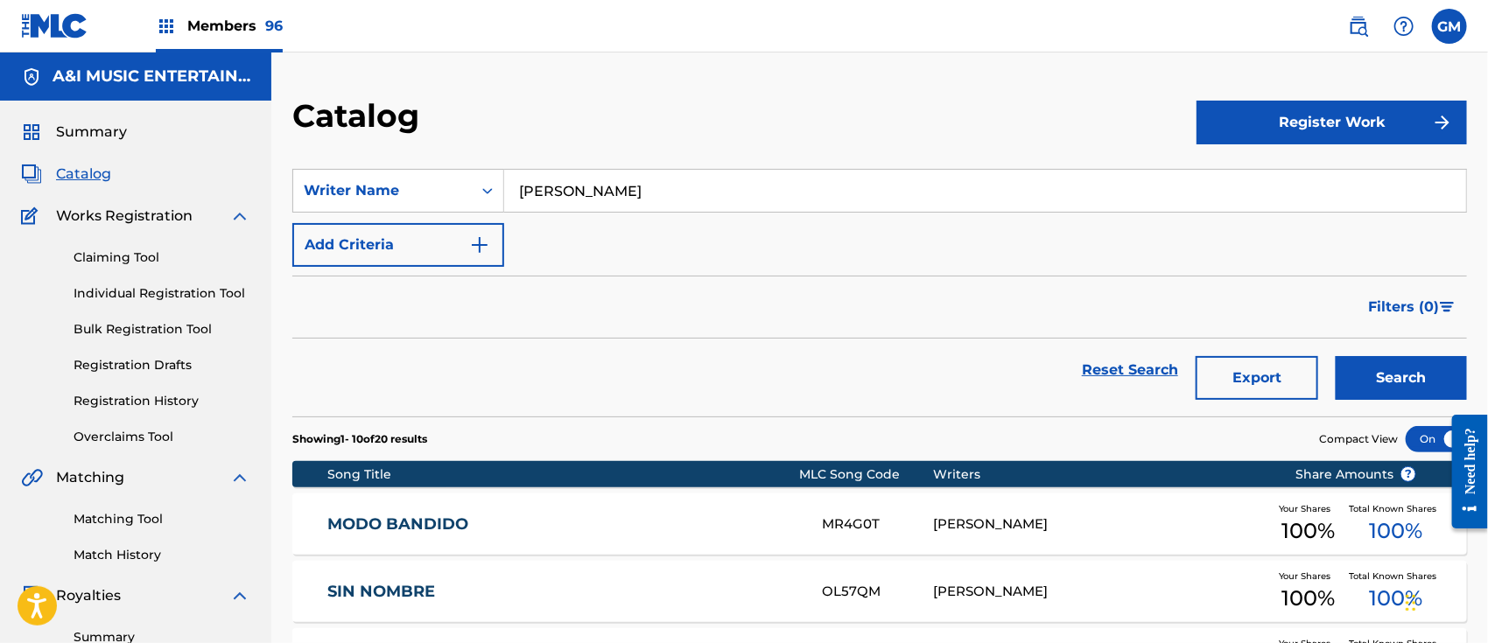
click at [1260, 367] on button "Export" at bounding box center [1257, 378] width 123 height 44
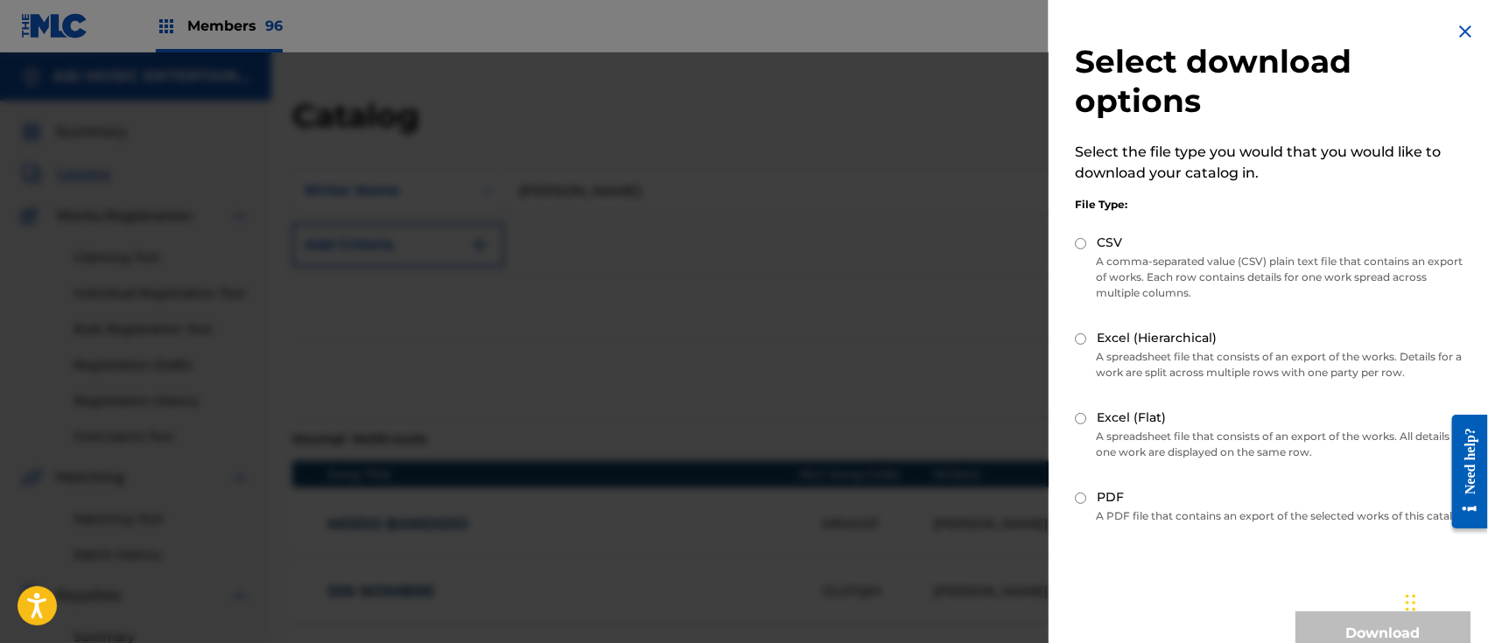
click at [1078, 417] on input "Excel (Flat)" at bounding box center [1080, 418] width 11 height 11
radio input "true"
click at [1337, 631] on button "Download" at bounding box center [1382, 634] width 175 height 44
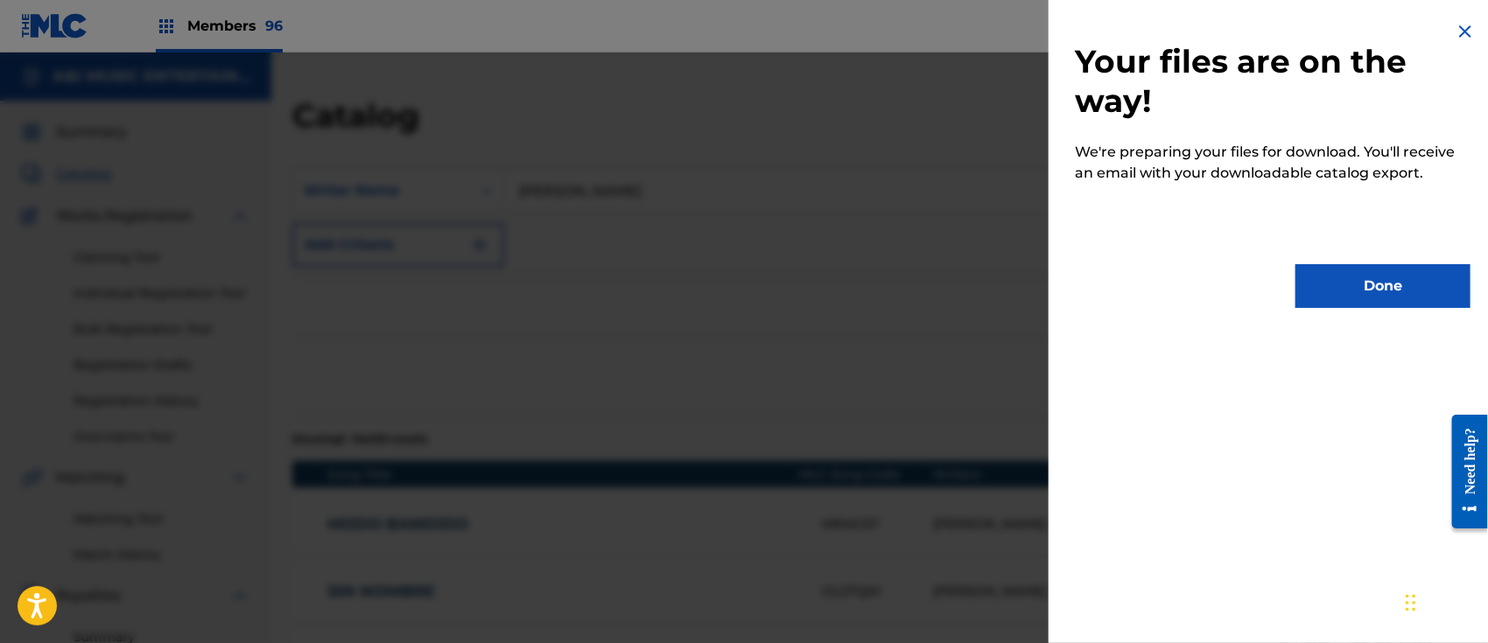
click at [1345, 284] on button "Done" at bounding box center [1382, 286] width 175 height 44
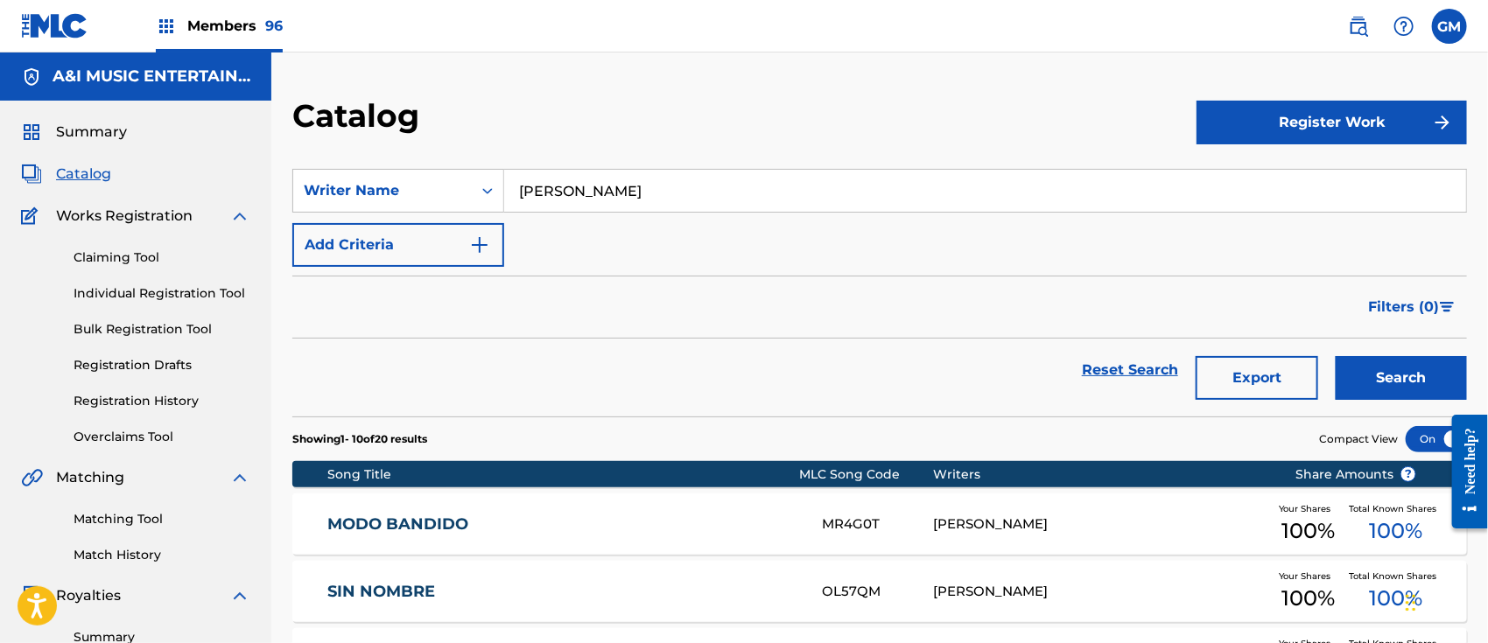
click at [102, 166] on span "Catalog" at bounding box center [83, 174] width 55 height 21
click at [81, 165] on span "Catalog" at bounding box center [83, 174] width 55 height 21
click at [85, 175] on span "Catalog" at bounding box center [83, 174] width 55 height 21
drag, startPoint x: 686, startPoint y: 189, endPoint x: 479, endPoint y: 189, distance: 207.4
click at [479, 189] on div "SearchWithCriteria40ec16dc-0612-4552-b984-6608931781db Writer Name [PERSON_NAME]" at bounding box center [879, 191] width 1175 height 44
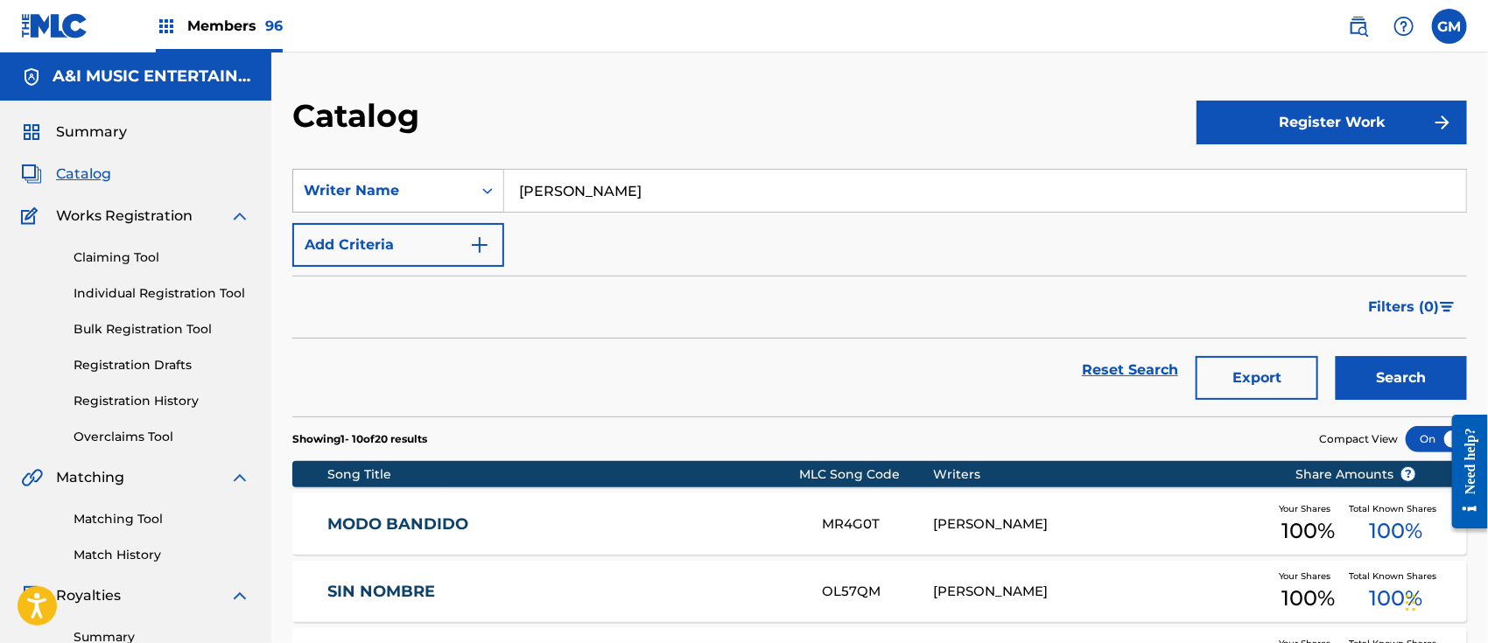
click at [492, 182] on icon "Search Form" at bounding box center [488, 191] width 18 height 18
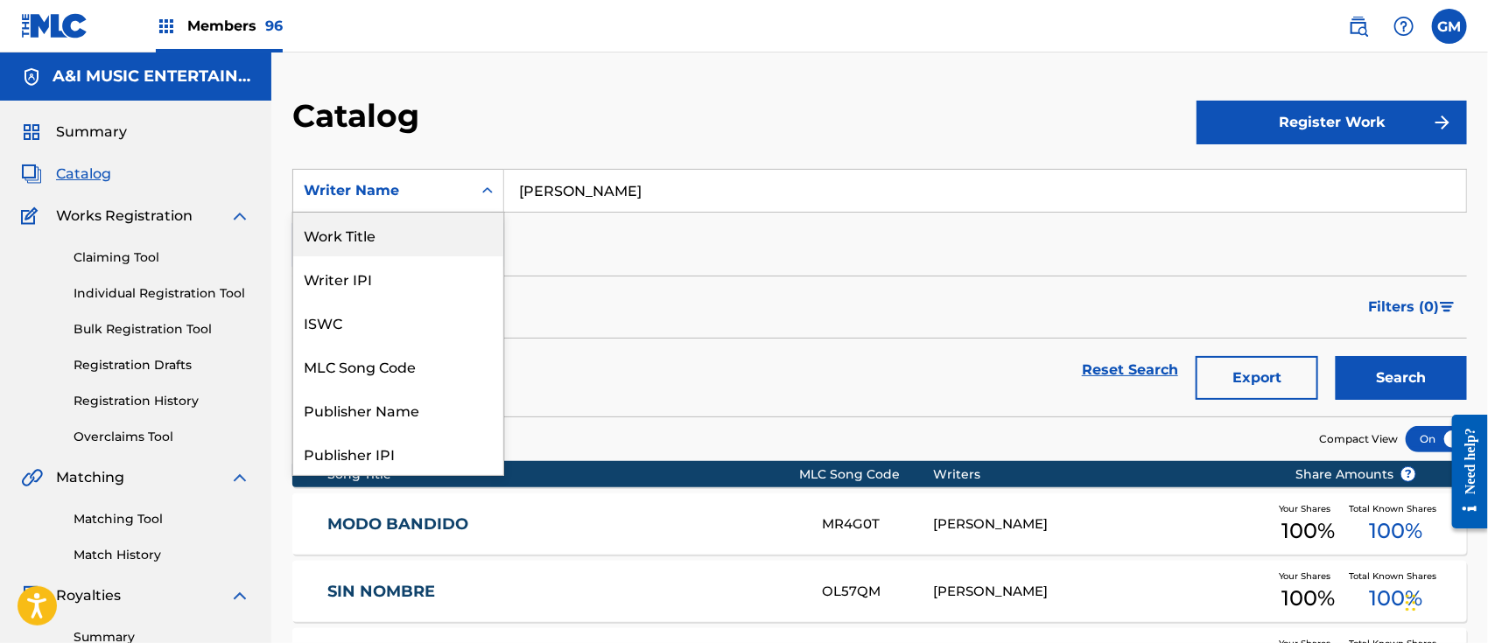
click at [385, 230] on div "Work Title" at bounding box center [398, 235] width 210 height 44
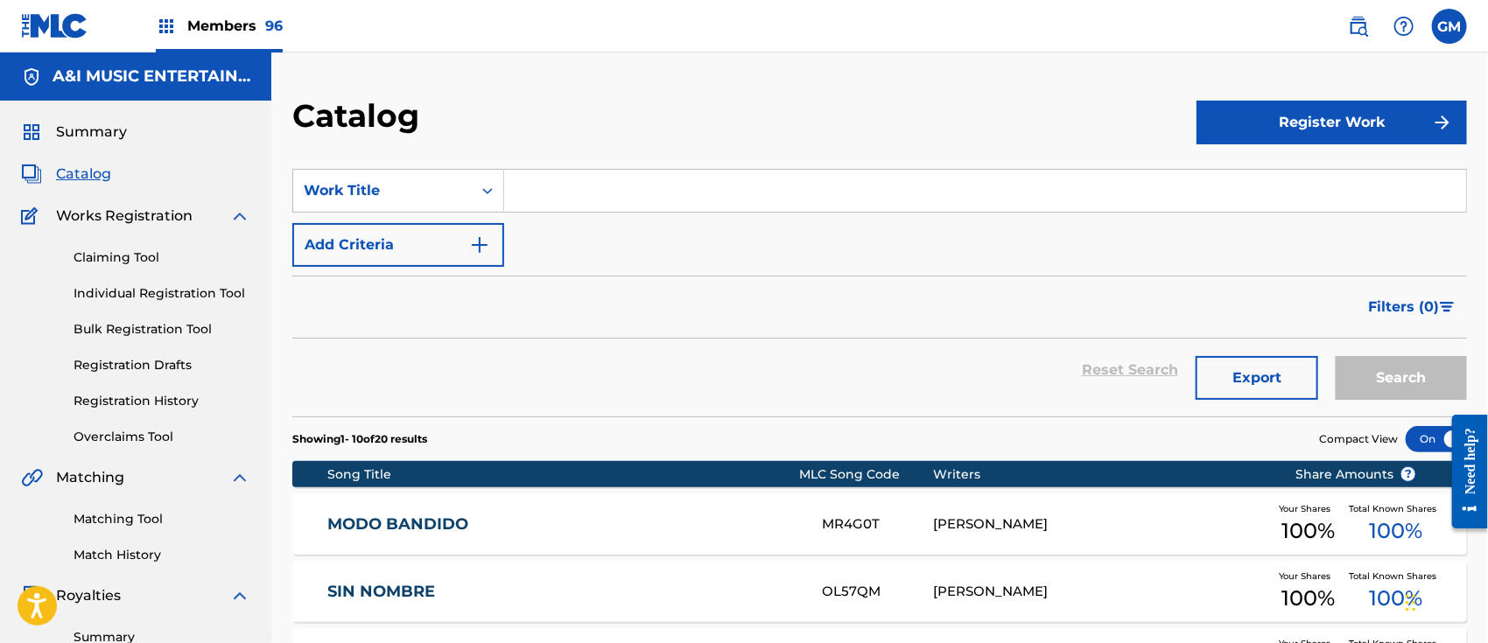
click at [570, 185] on input "Search Form" at bounding box center [985, 191] width 962 height 42
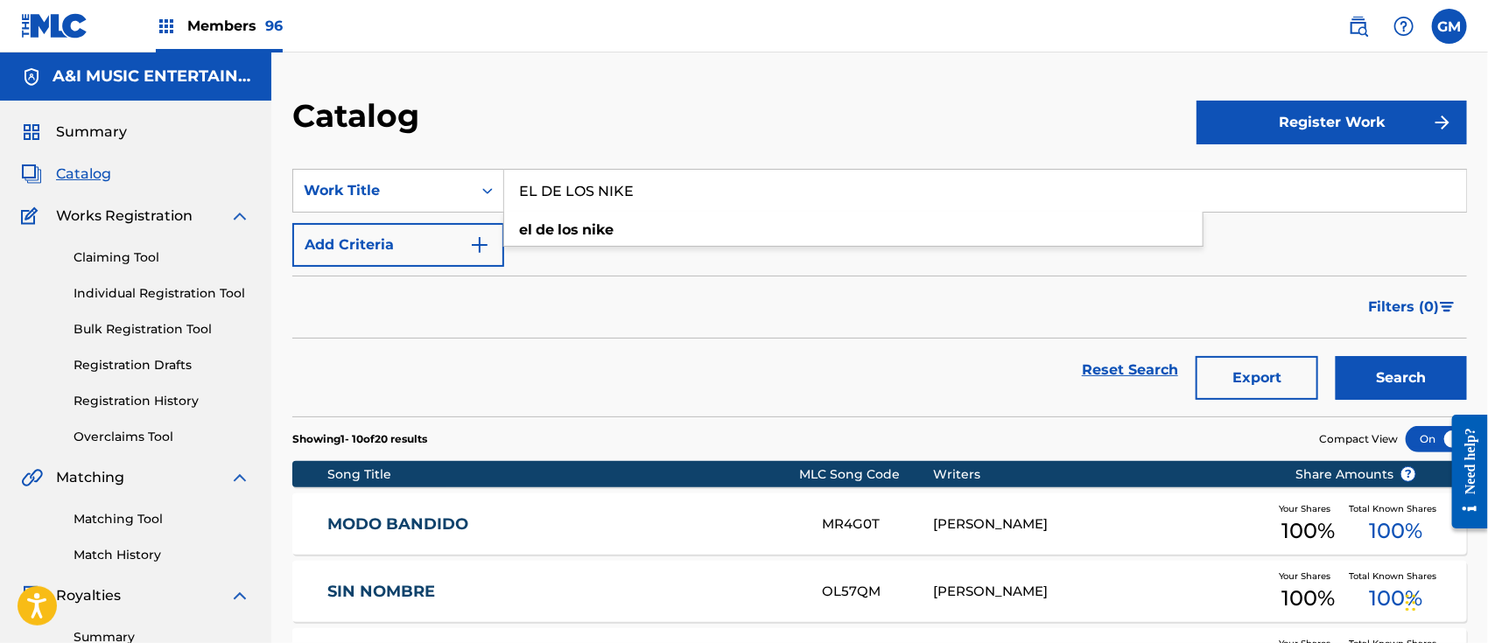
type input "EL DE LOS NIKE"
click at [1336, 356] on button "Search" at bounding box center [1401, 378] width 131 height 44
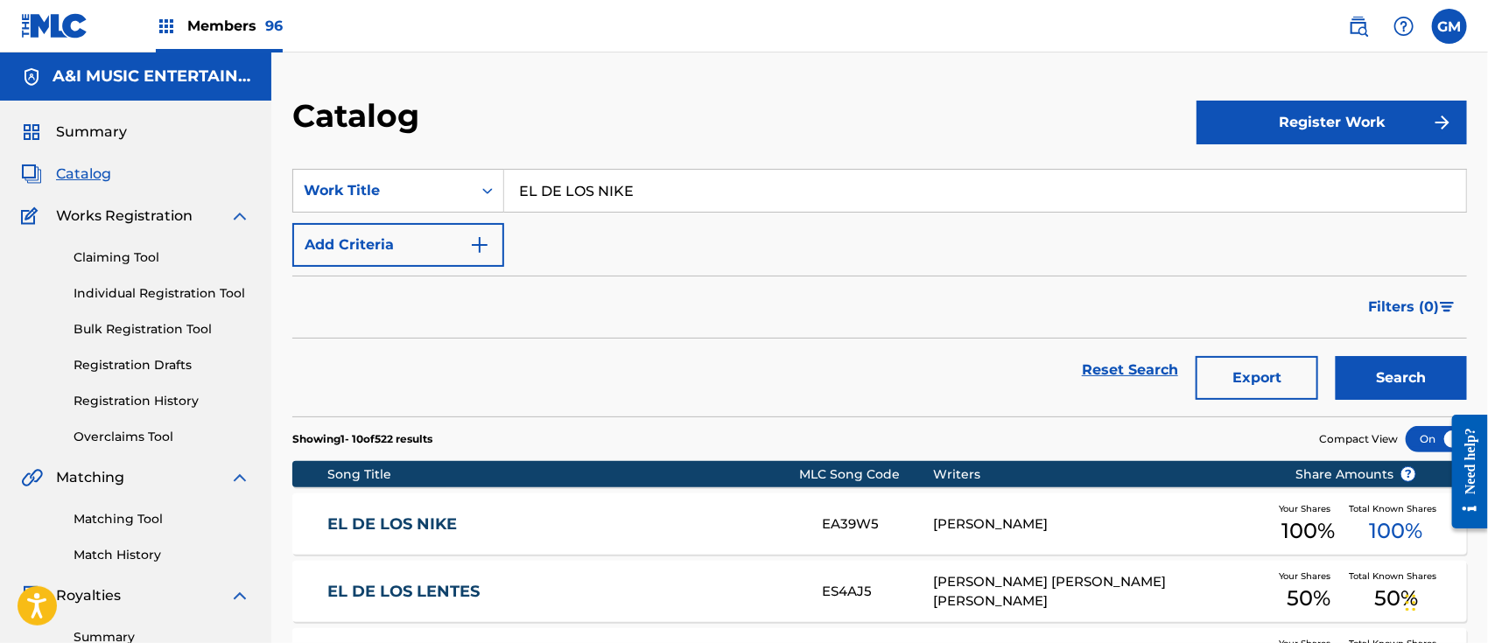
click at [591, 501] on div "EL DE LOS NIKE EA39W5 [PERSON_NAME] Your Shares 100 % Total Known Shares 100 %" at bounding box center [879, 524] width 1175 height 61
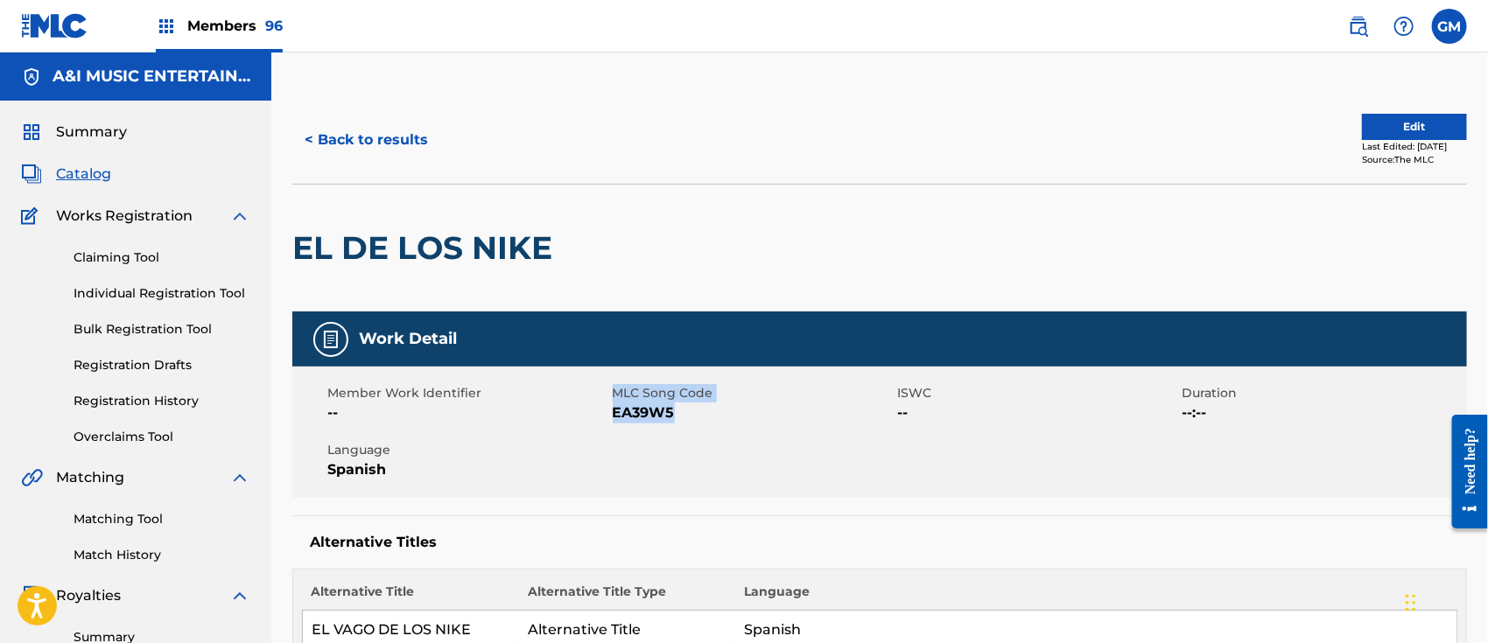
drag, startPoint x: 681, startPoint y: 419, endPoint x: 614, endPoint y: 398, distance: 70.6
click at [614, 398] on div "MLC Song Code EA39W5" at bounding box center [755, 403] width 285 height 39
copy div "MLC Song Code EA39W5"
click at [91, 167] on span "Catalog" at bounding box center [83, 174] width 55 height 21
